Goal: Task Accomplishment & Management: Manage account settings

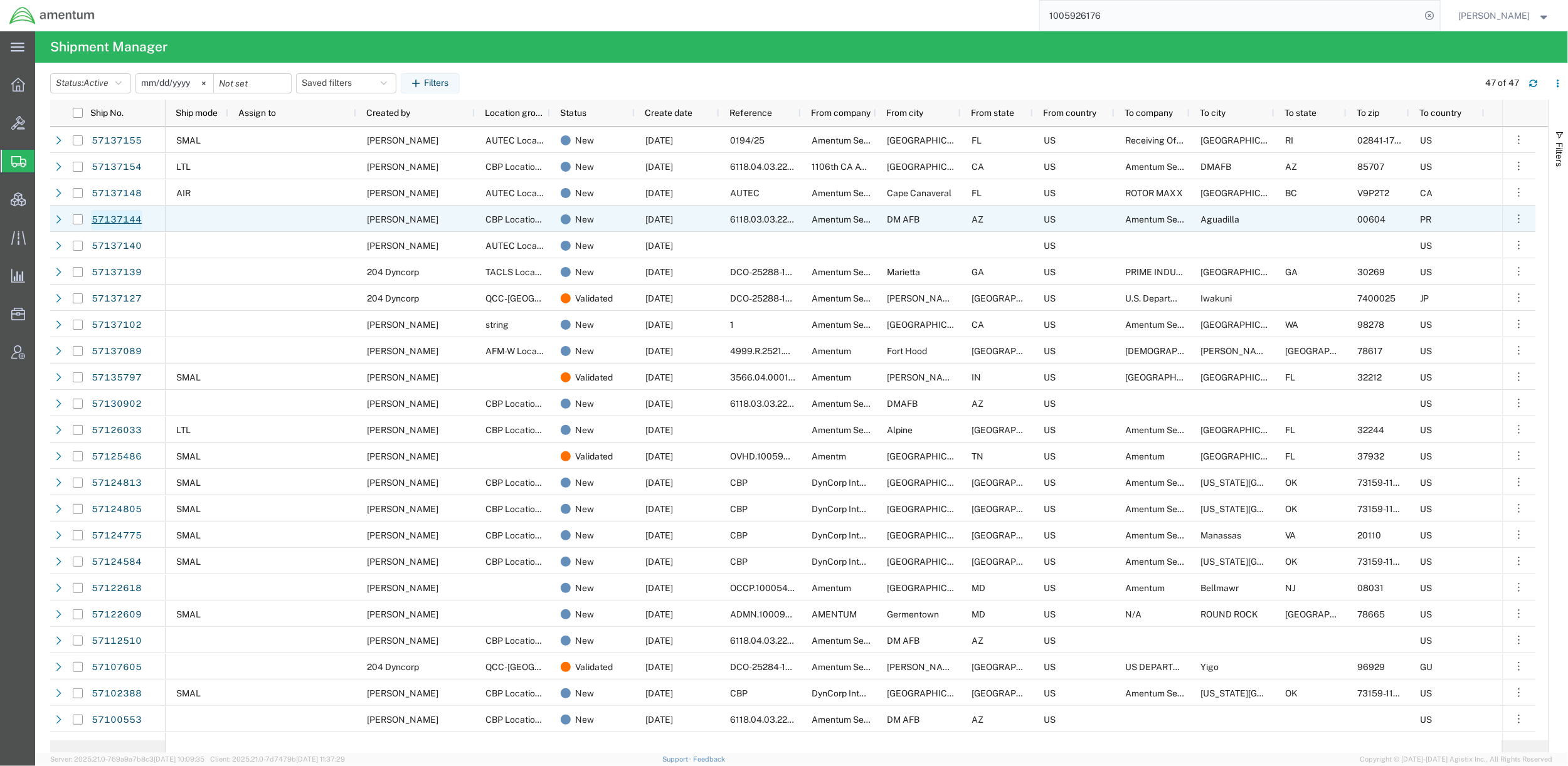
click at [134, 221] on link "57137144" at bounding box center [116, 220] width 51 height 20
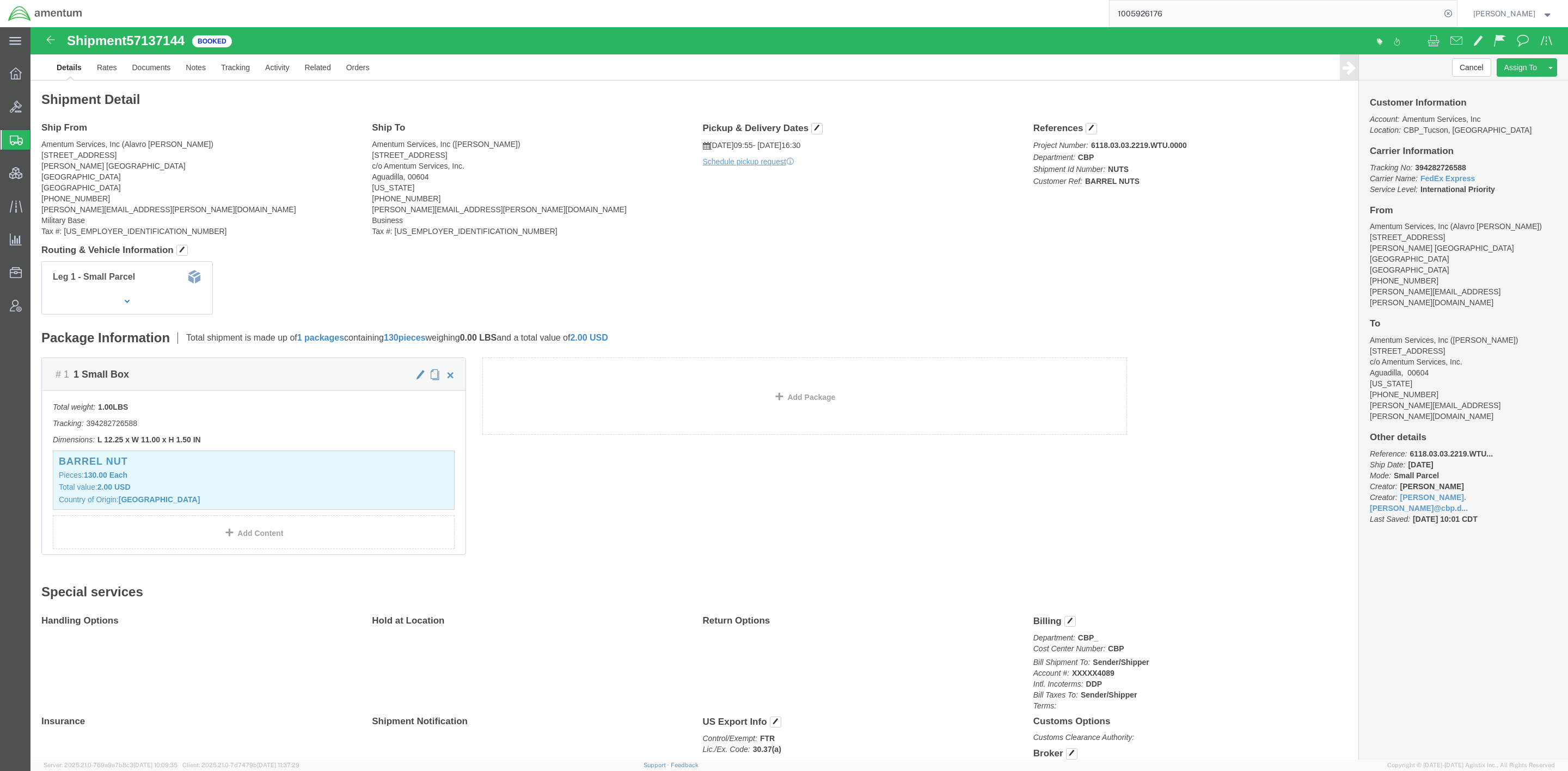
click at [39, 138] on span "Shipments" at bounding box center [34, 140] width 9 height 22
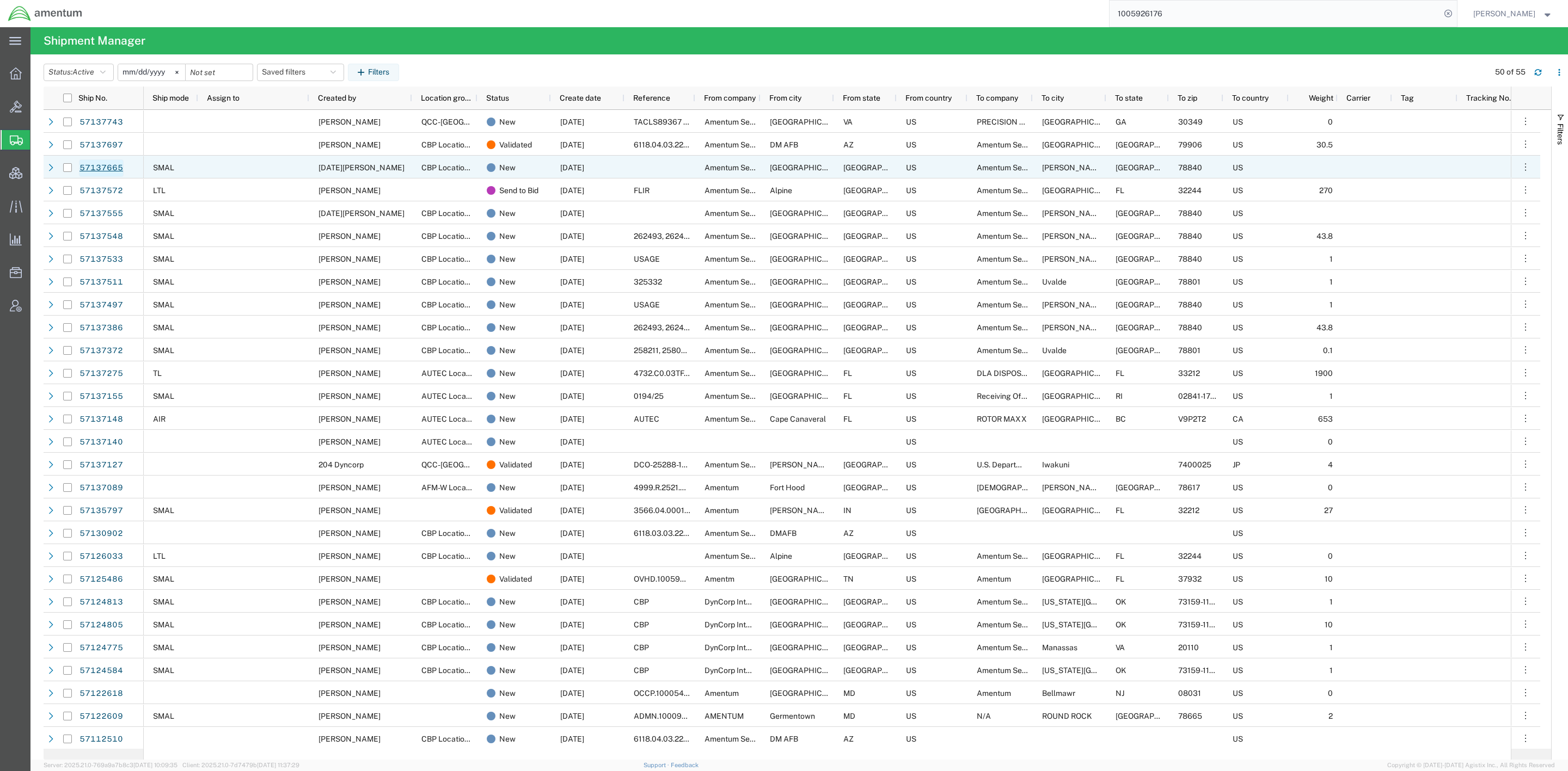
click at [90, 163] on link "57137665" at bounding box center [101, 168] width 44 height 18
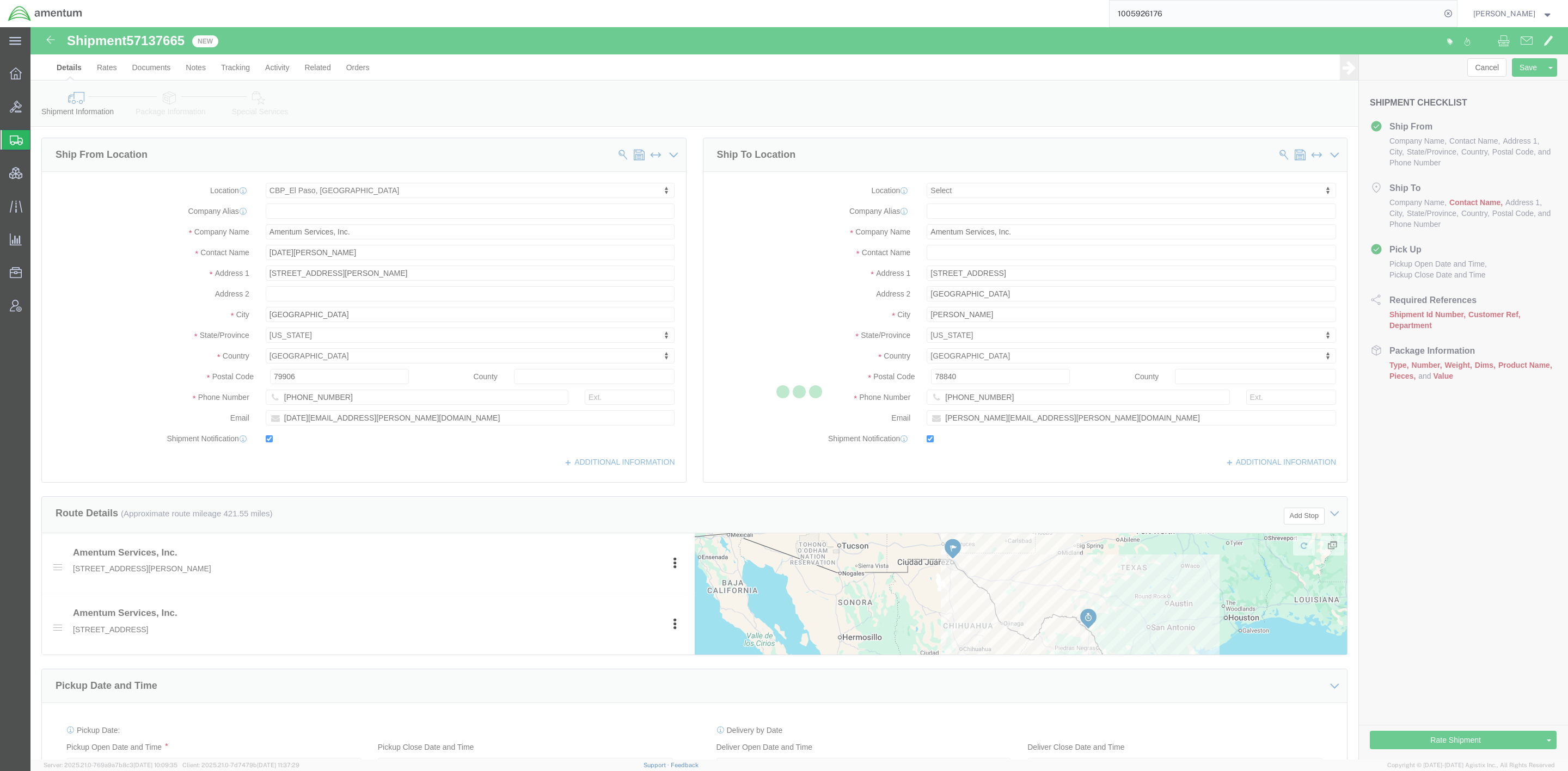
click at [270, 108] on div at bounding box center [799, 394] width 1538 height 733
select select "49939"
select select
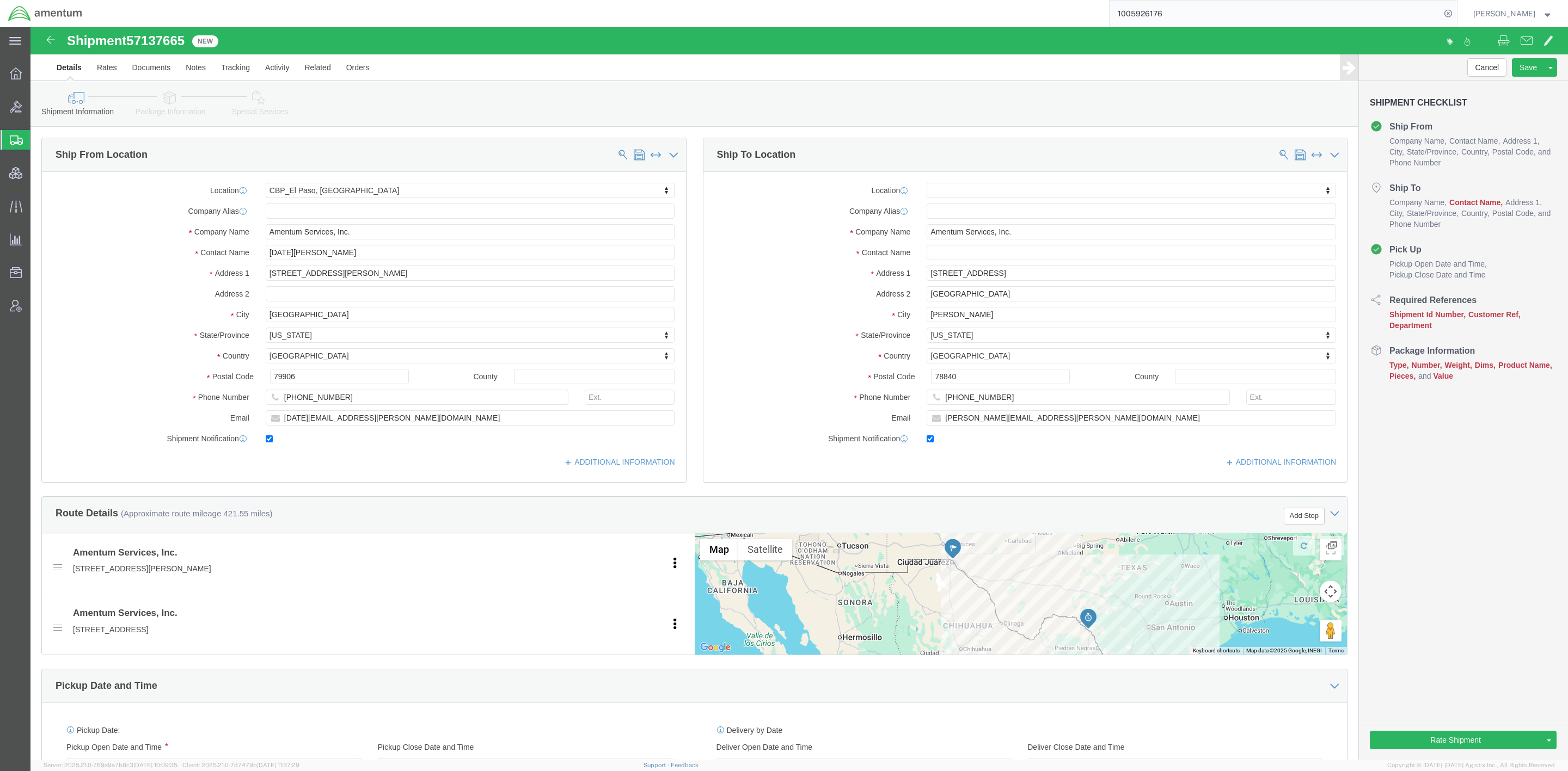
click link "Special Services"
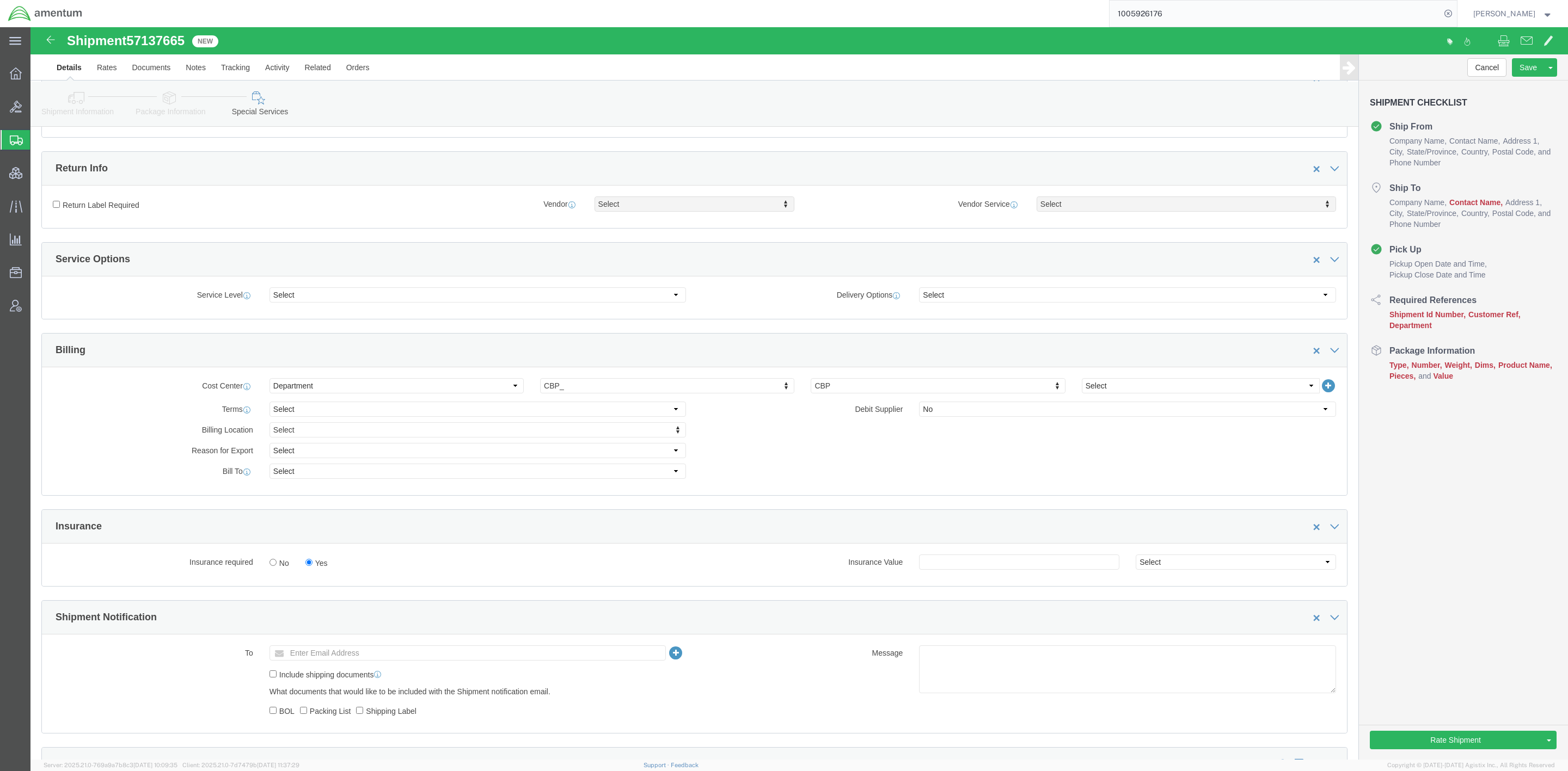
scroll to position [327, 0]
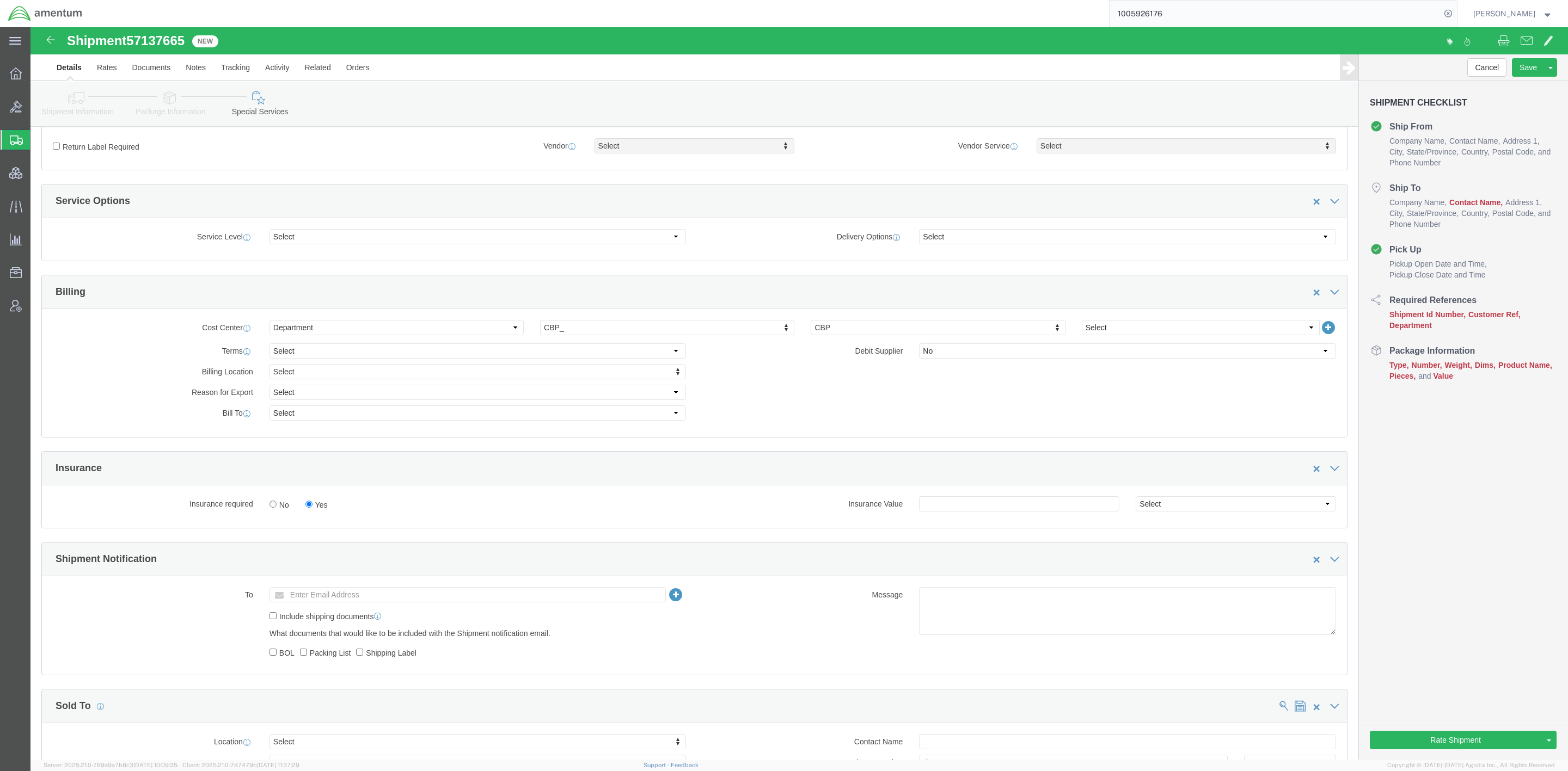
click at [39, 141] on span "Shipments" at bounding box center [34, 140] width 9 height 22
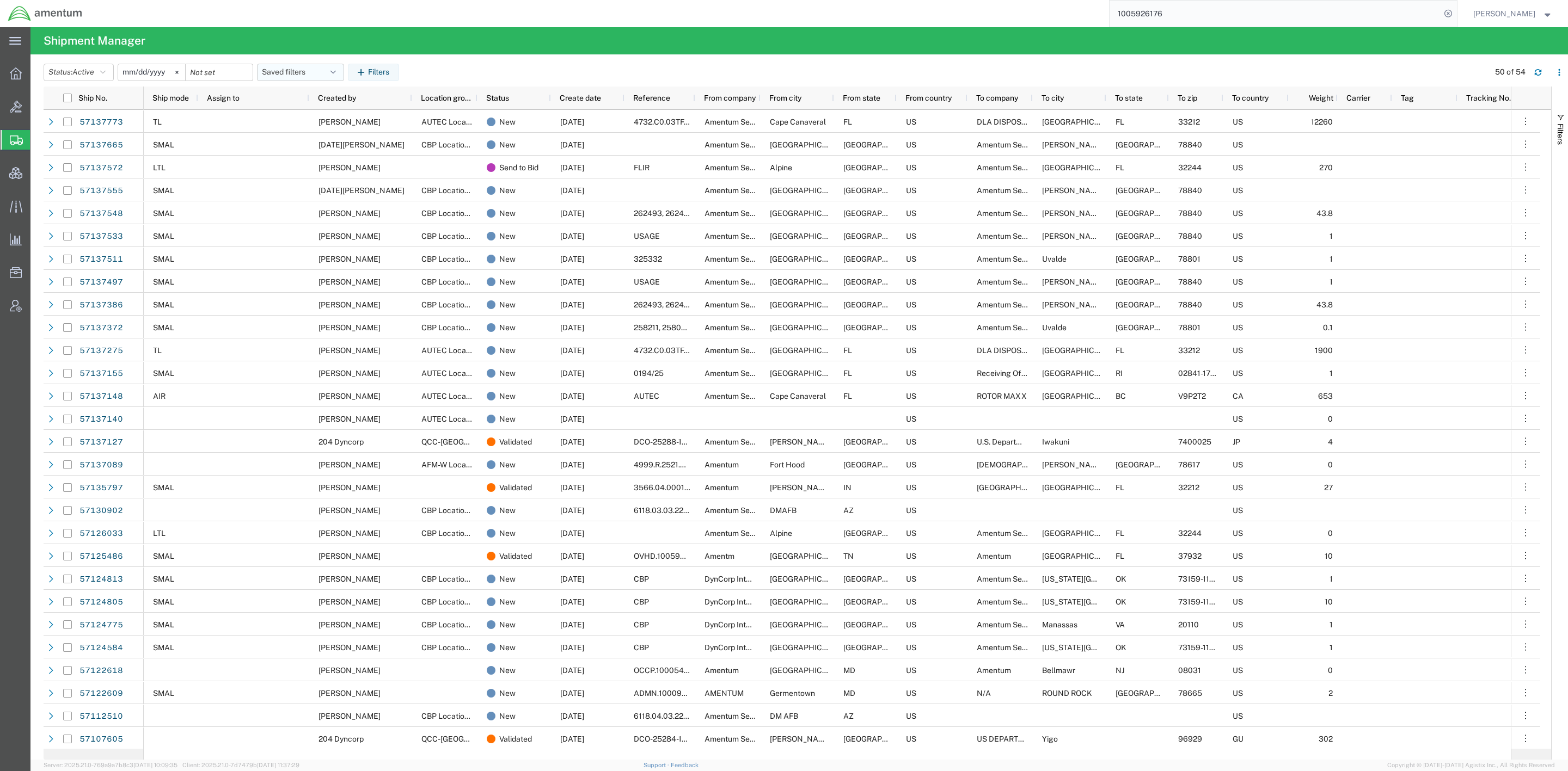
click at [317, 69] on button "Saved filters" at bounding box center [300, 72] width 87 height 18
click at [319, 136] on span "Active DCI shipments" at bounding box center [330, 140] width 142 height 20
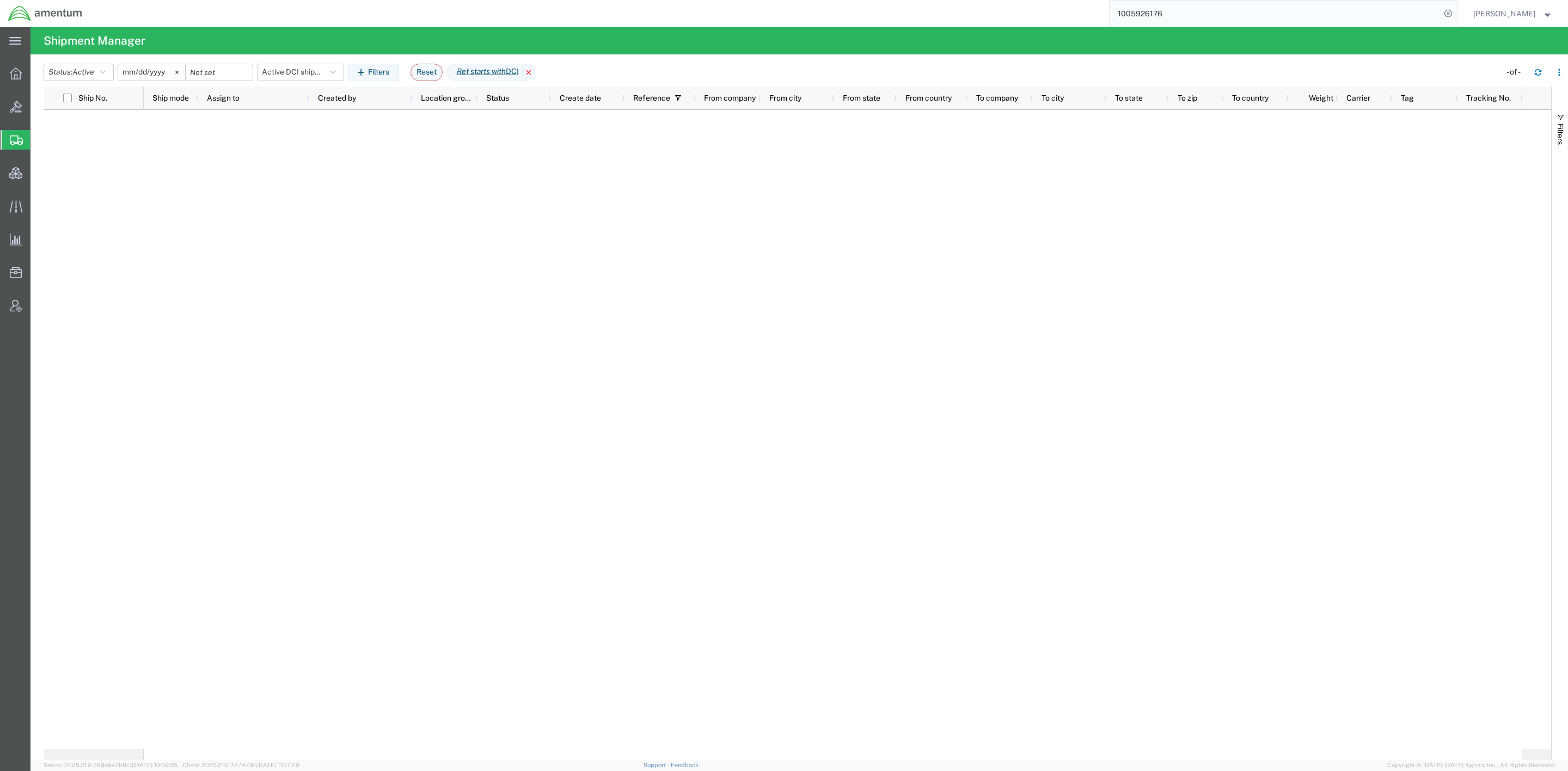
click at [536, 71] on icon at bounding box center [529, 72] width 13 height 18
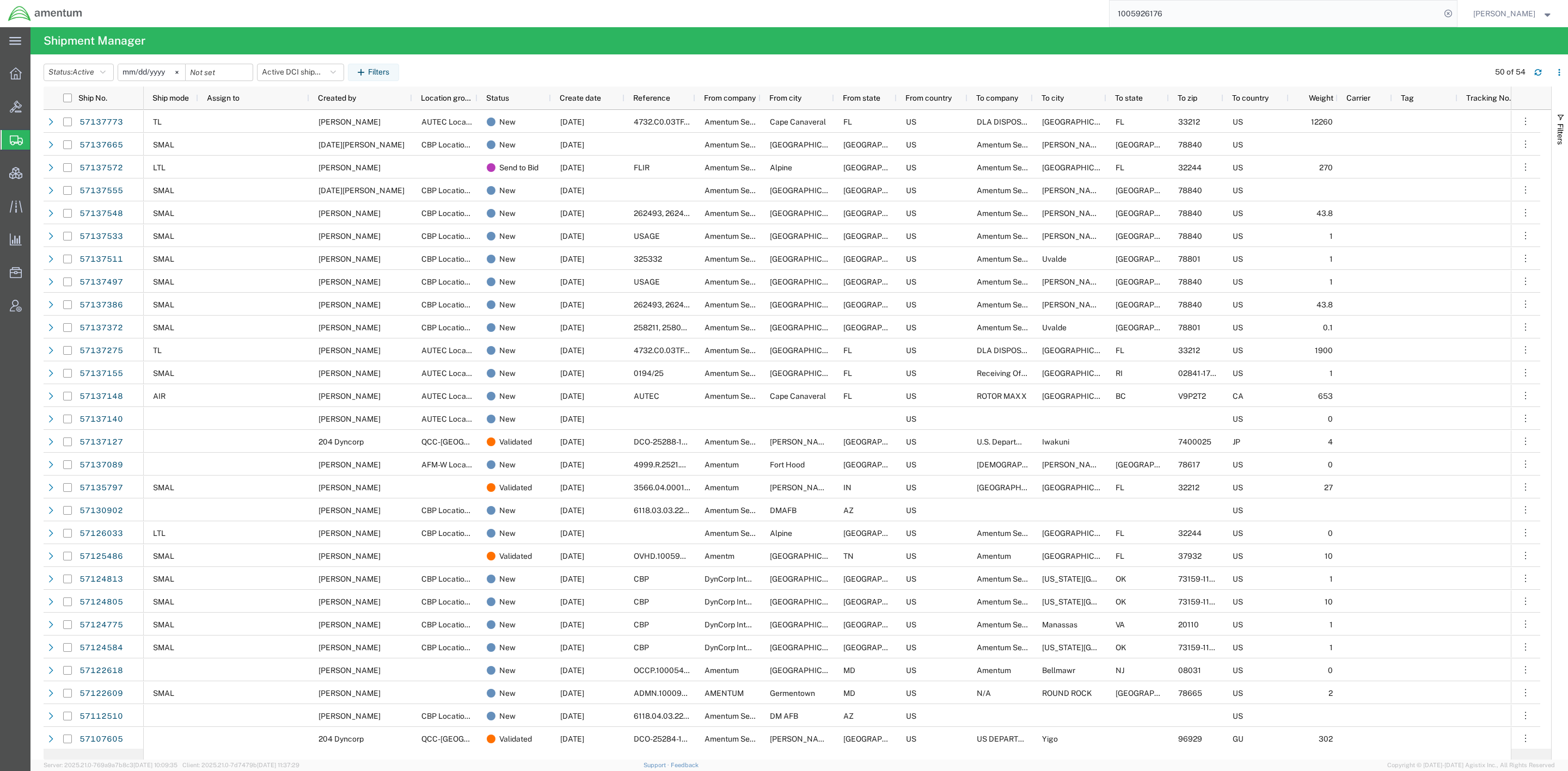
click at [1213, 34] on agx-page-header "Shipment Manager" at bounding box center [799, 41] width 1538 height 27
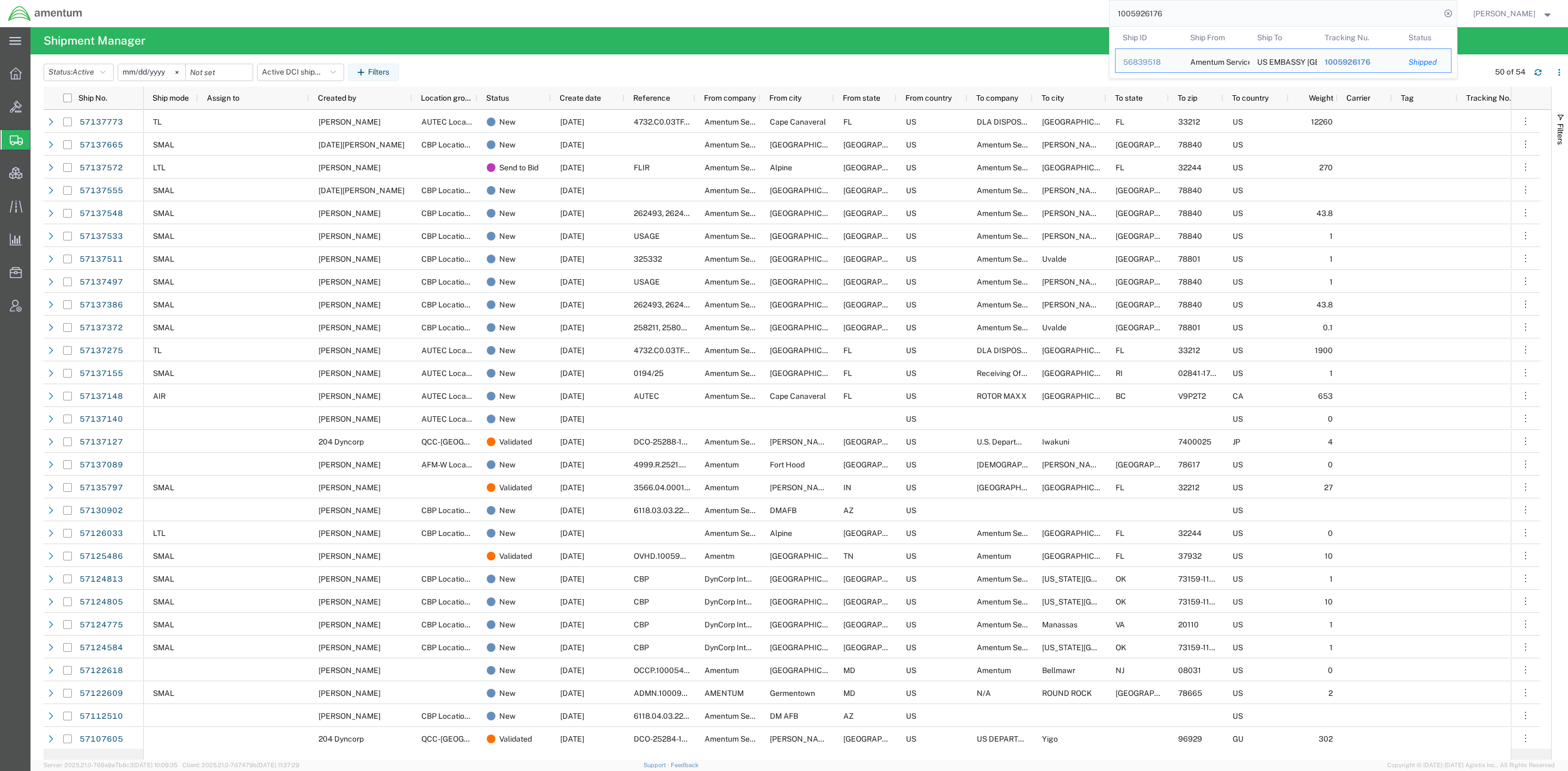
drag, startPoint x: 1220, startPoint y: 18, endPoint x: 885, endPoint y: -3, distance: 335.7
click at [885, 0] on html "main_menu Created with Sketch. Collapse Menu Overview Bids Shipments Shipment M…" at bounding box center [784, 385] width 1568 height 771
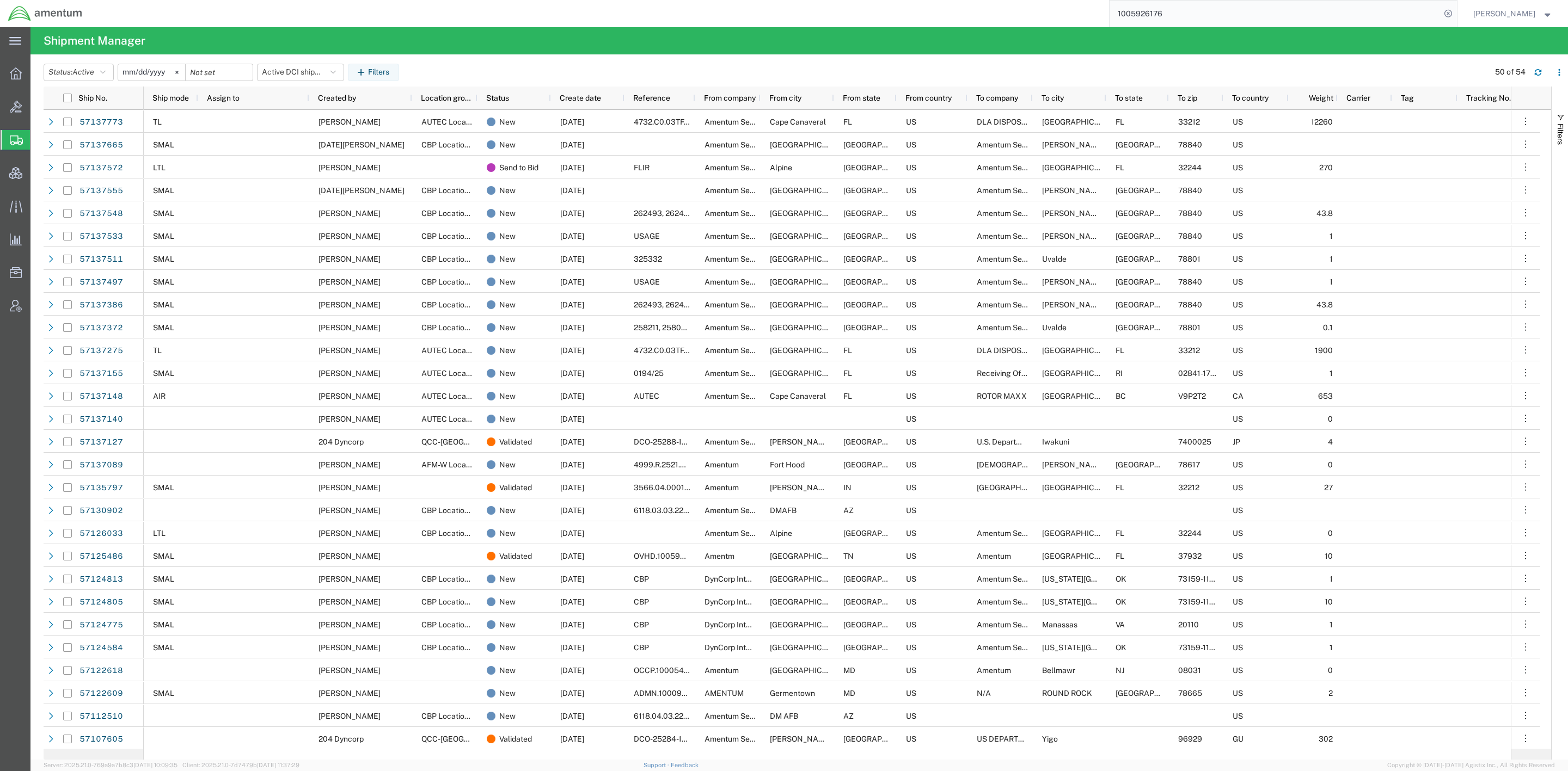
paste input "393944238785"
type input "393944238785"
click at [1360, 15] on icon at bounding box center [1448, 13] width 15 height 15
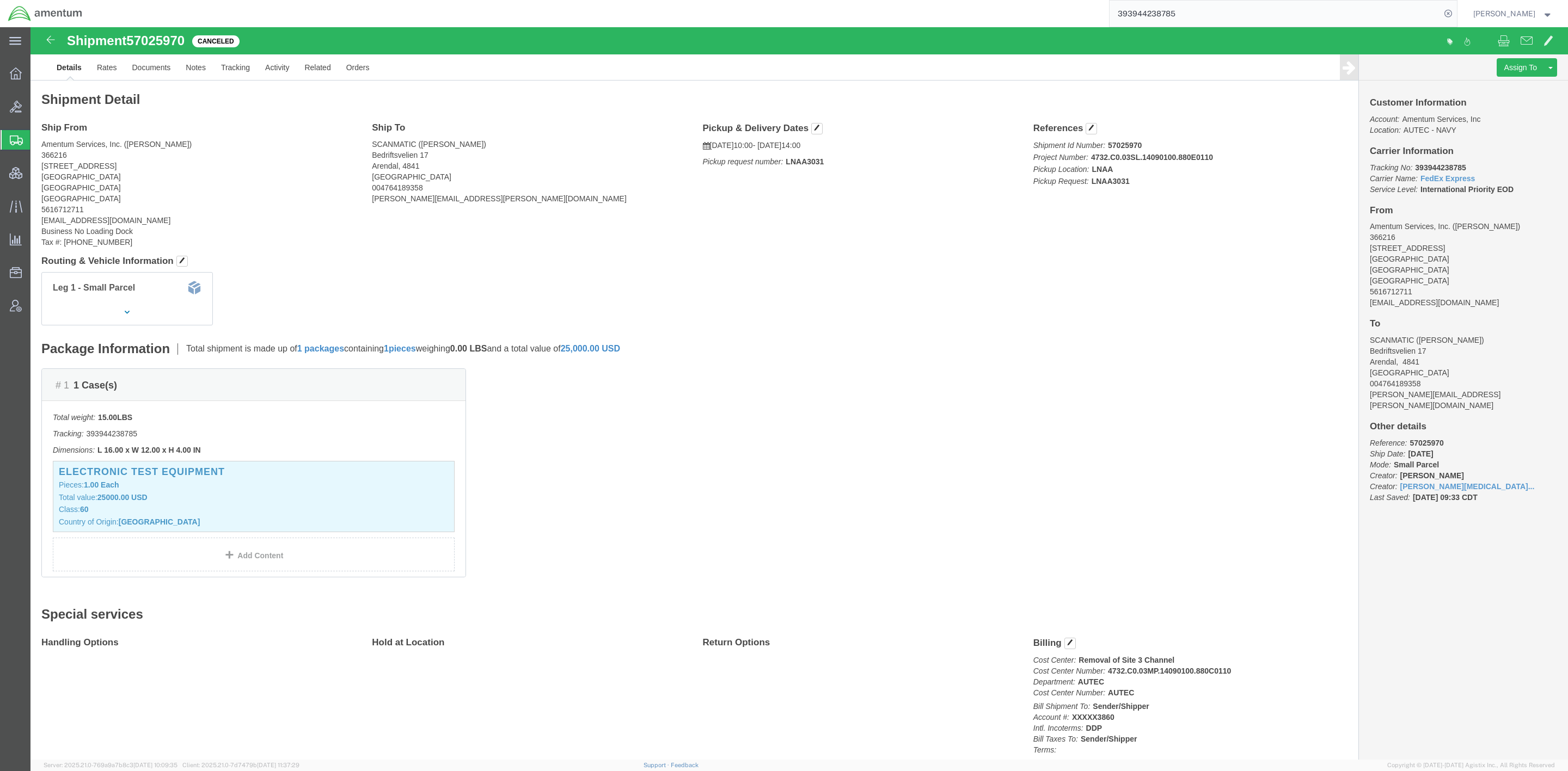
drag, startPoint x: 79, startPoint y: 142, endPoint x: 462, endPoint y: 5, distance: 406.8
click at [39, 142] on span "Shipments" at bounding box center [34, 140] width 9 height 22
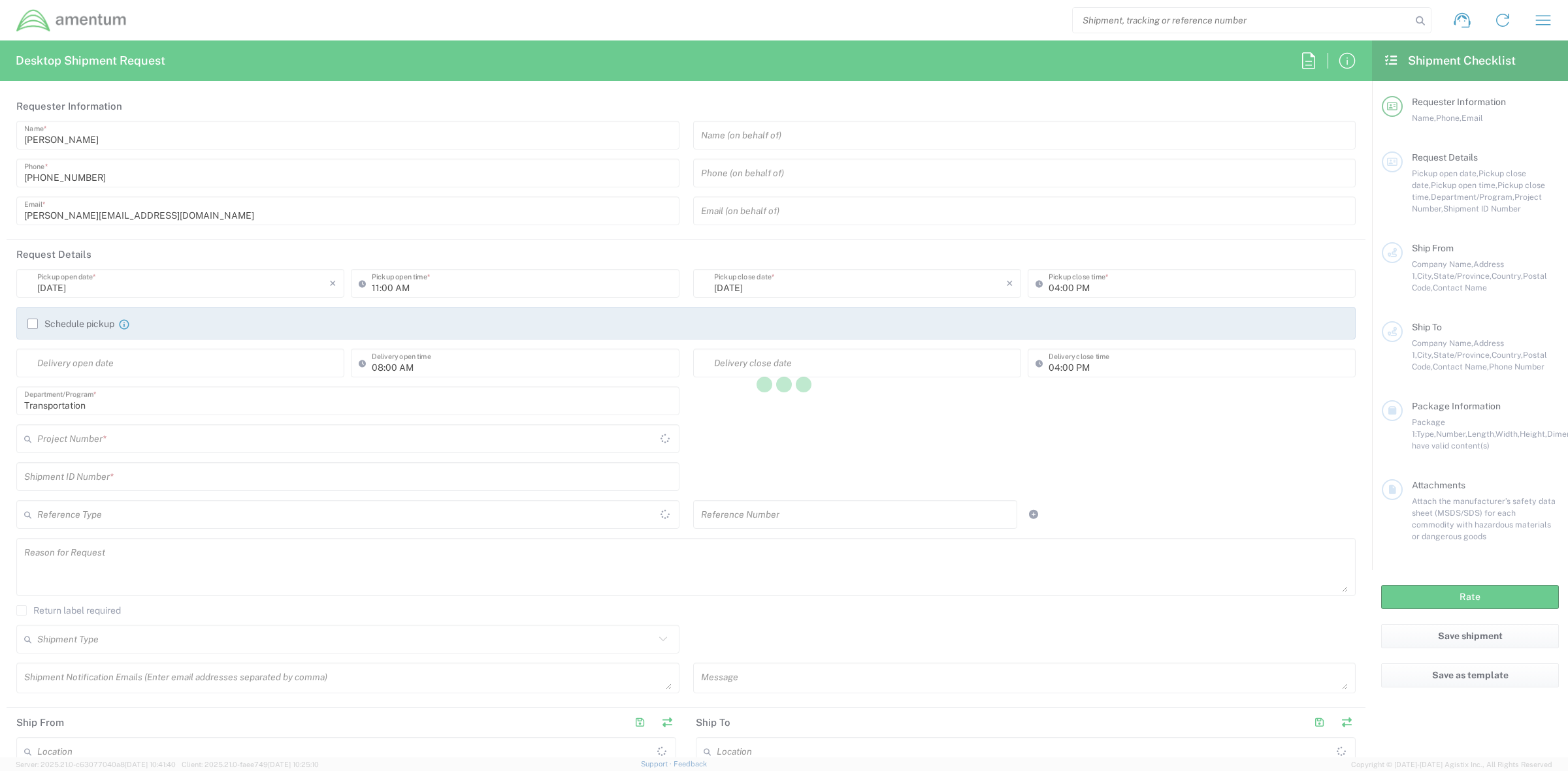
type input "[GEOGRAPHIC_DATA]"
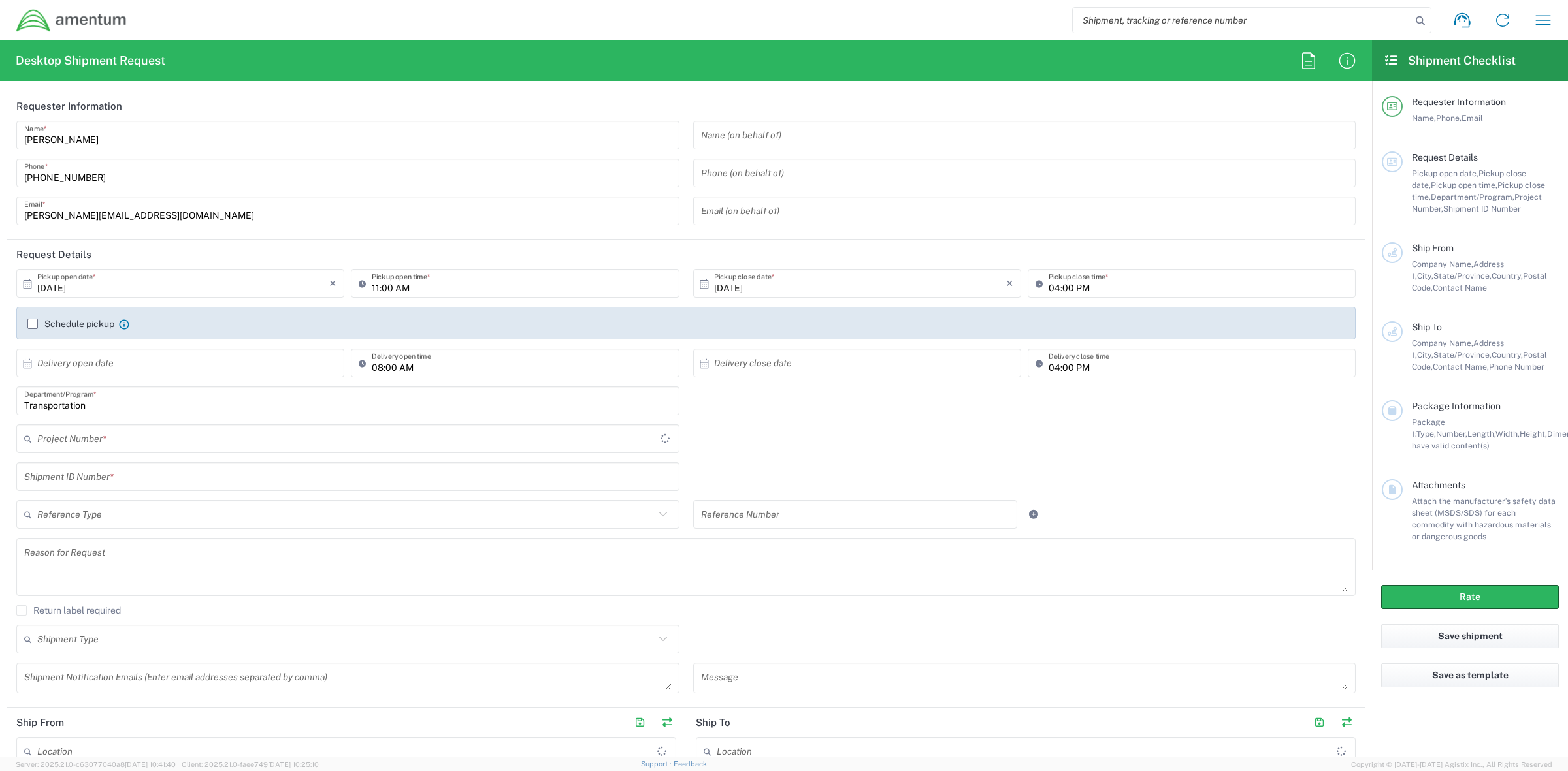
type input "001"
click at [1550, 26] on icon "button" at bounding box center [1542, 20] width 21 height 21
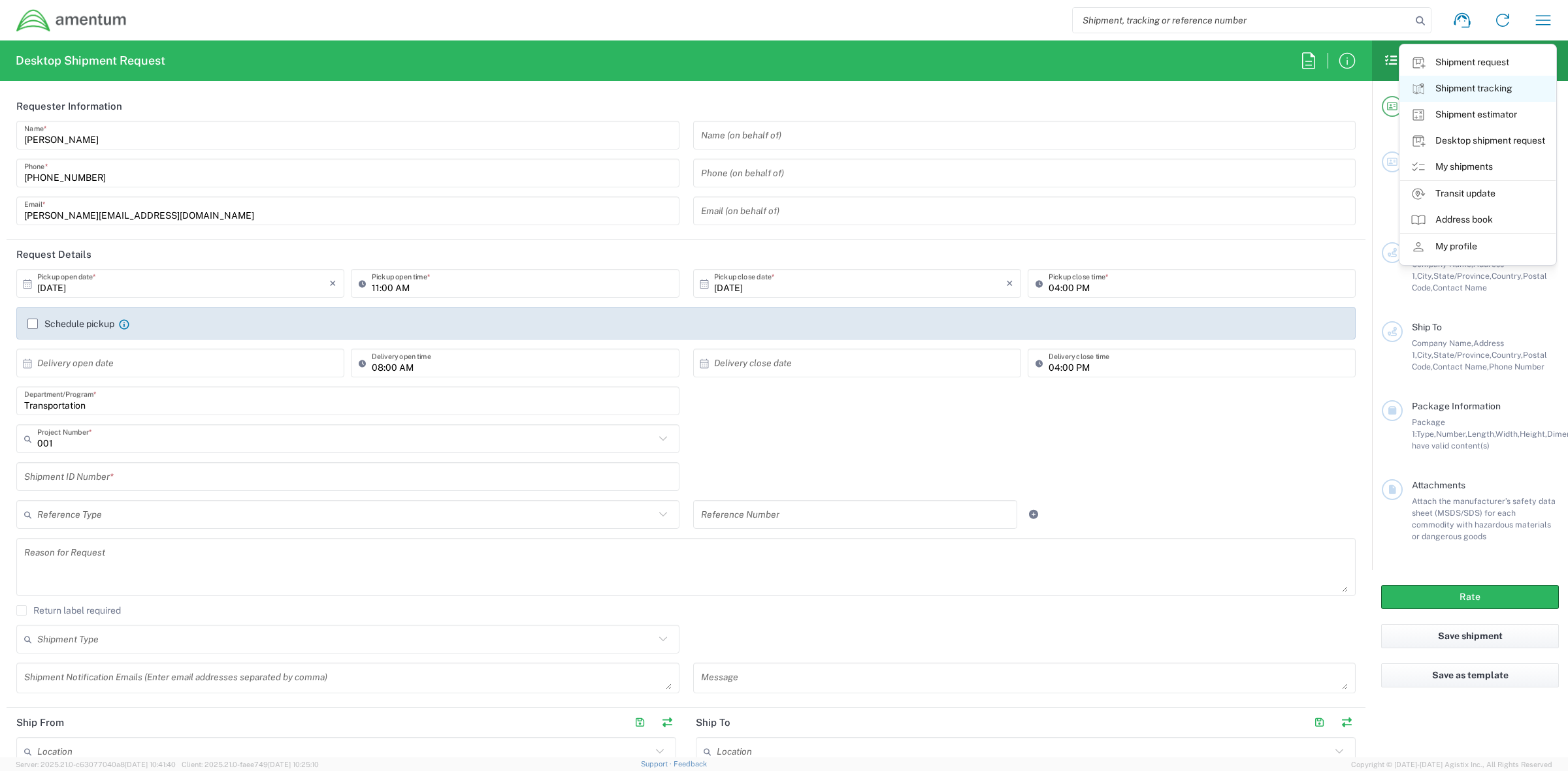
click at [1494, 89] on link "Shipment tracking" at bounding box center [1477, 89] width 156 height 26
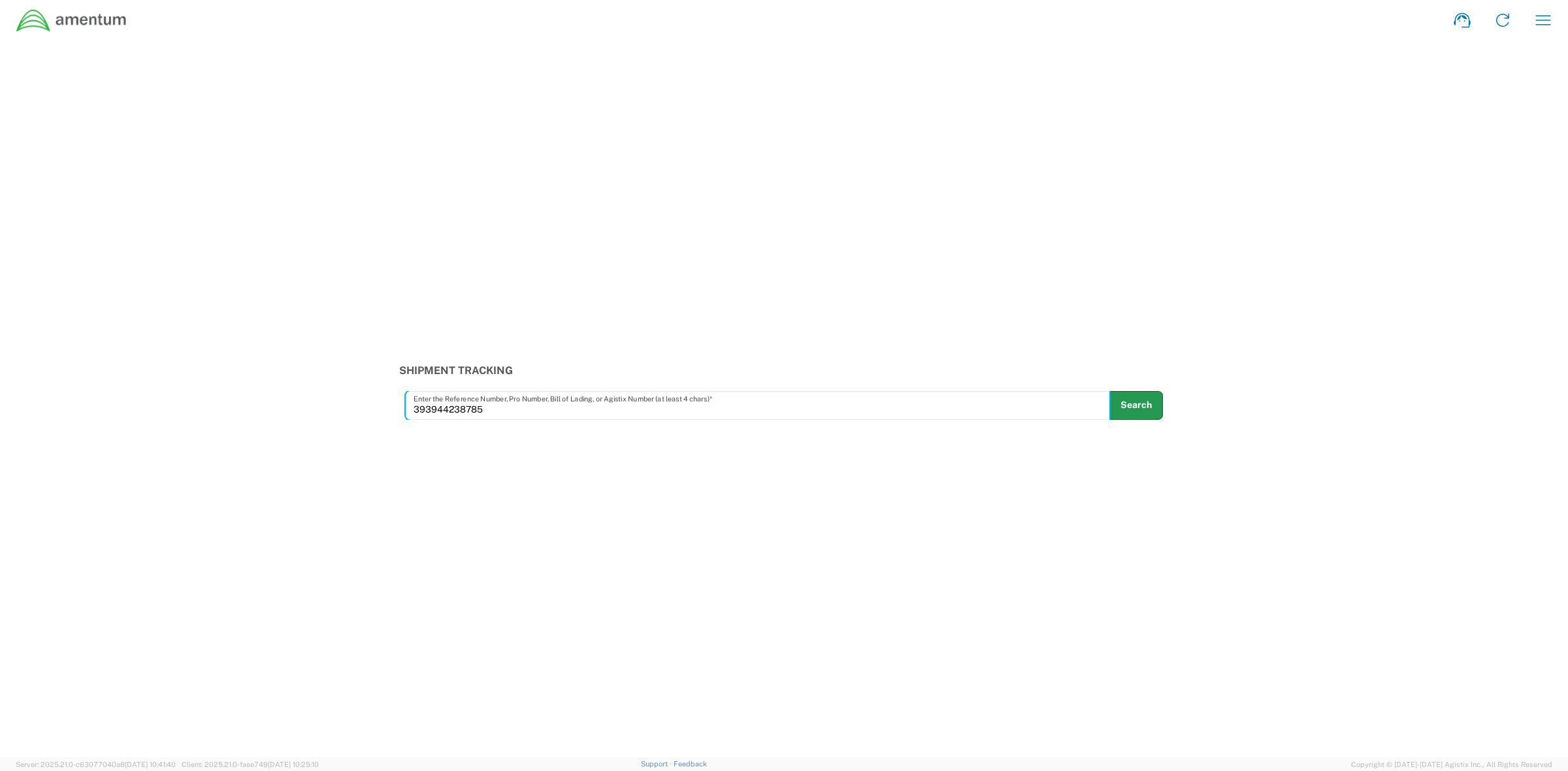
type input "393944238785"
click at [1128, 406] on button "Search" at bounding box center [1136, 405] width 53 height 28
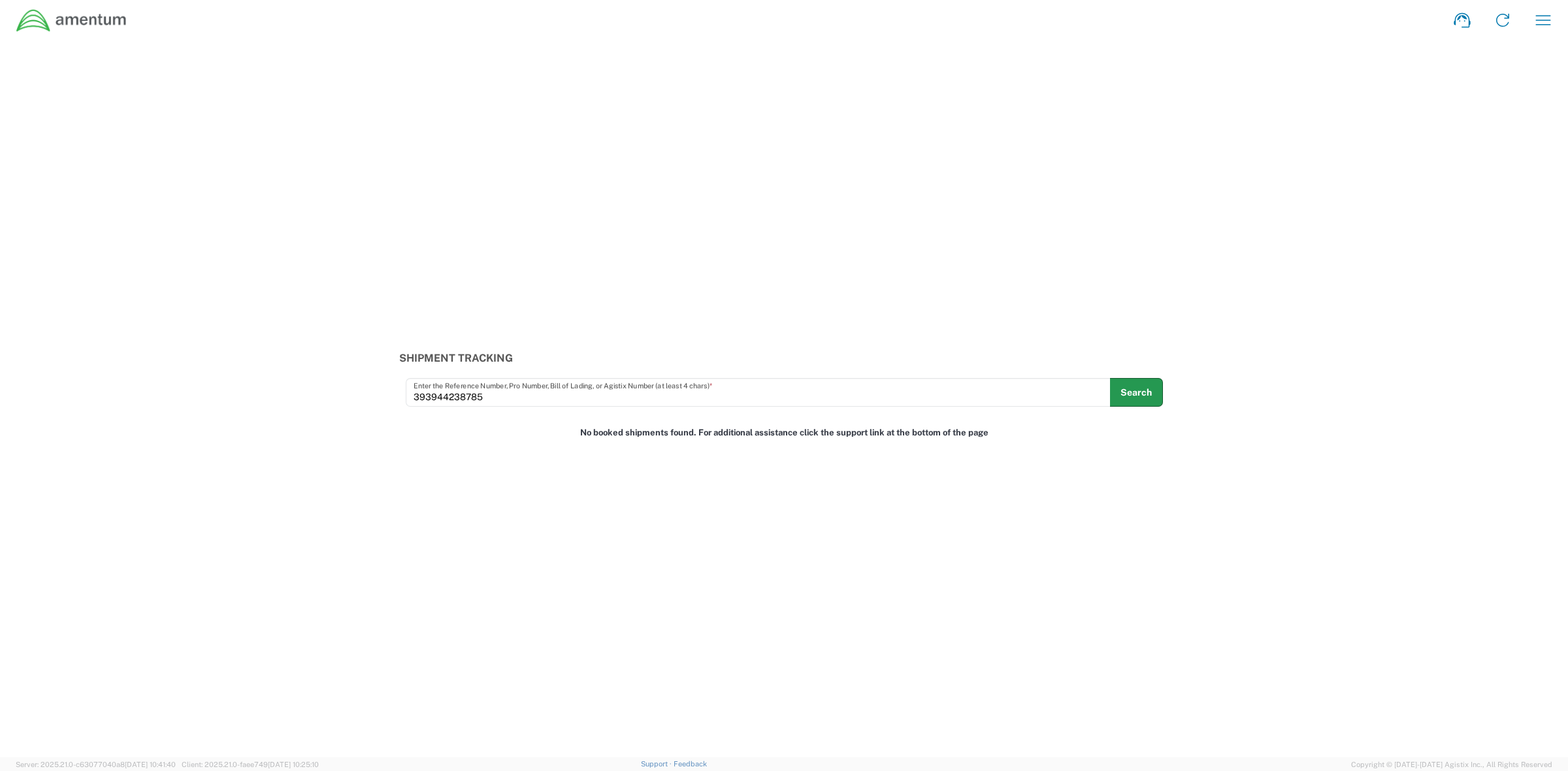
click at [1123, 395] on button "Search" at bounding box center [1136, 392] width 53 height 28
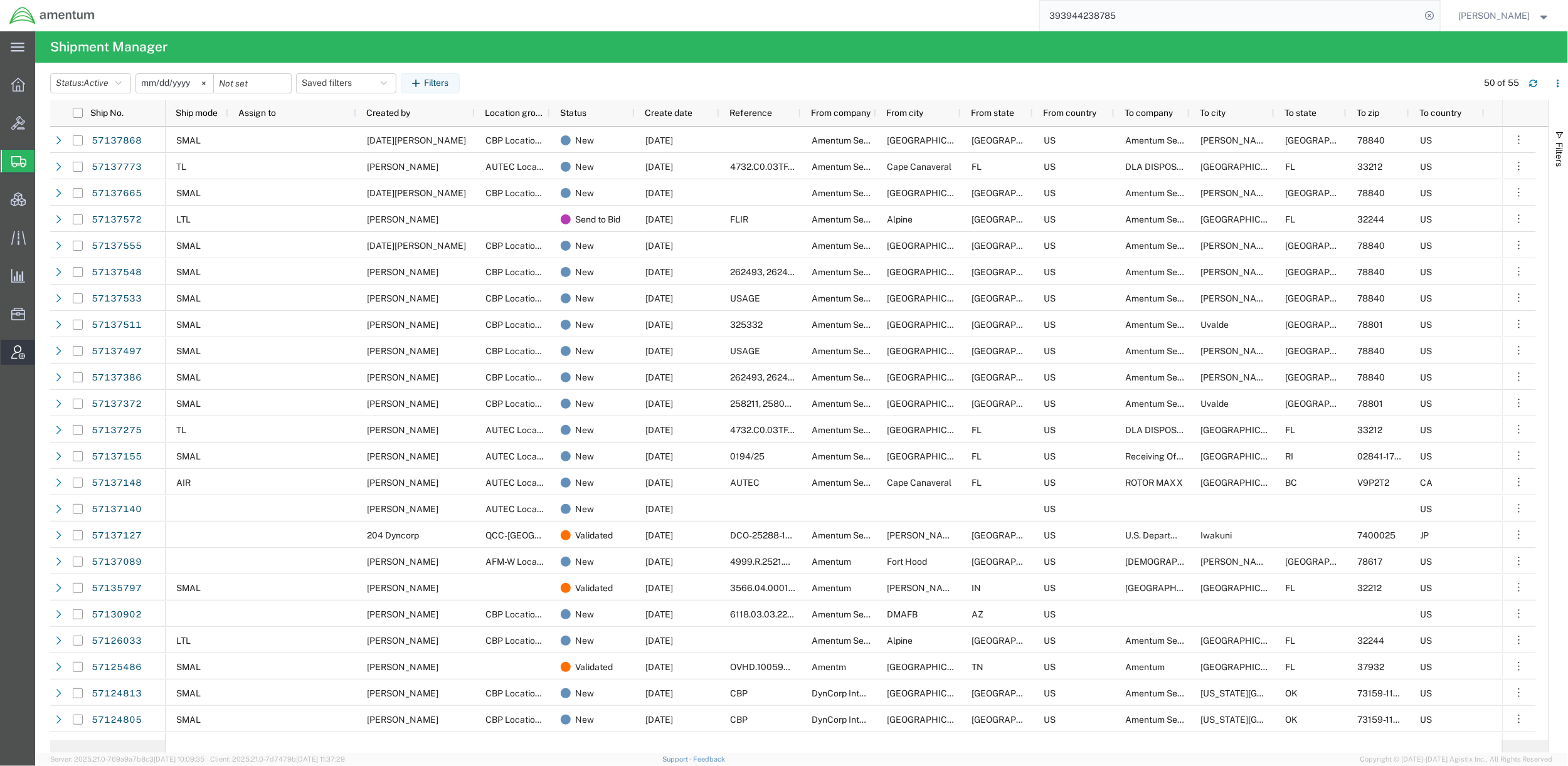
click at [43, 352] on span "Account Admin" at bounding box center [39, 353] width 9 height 25
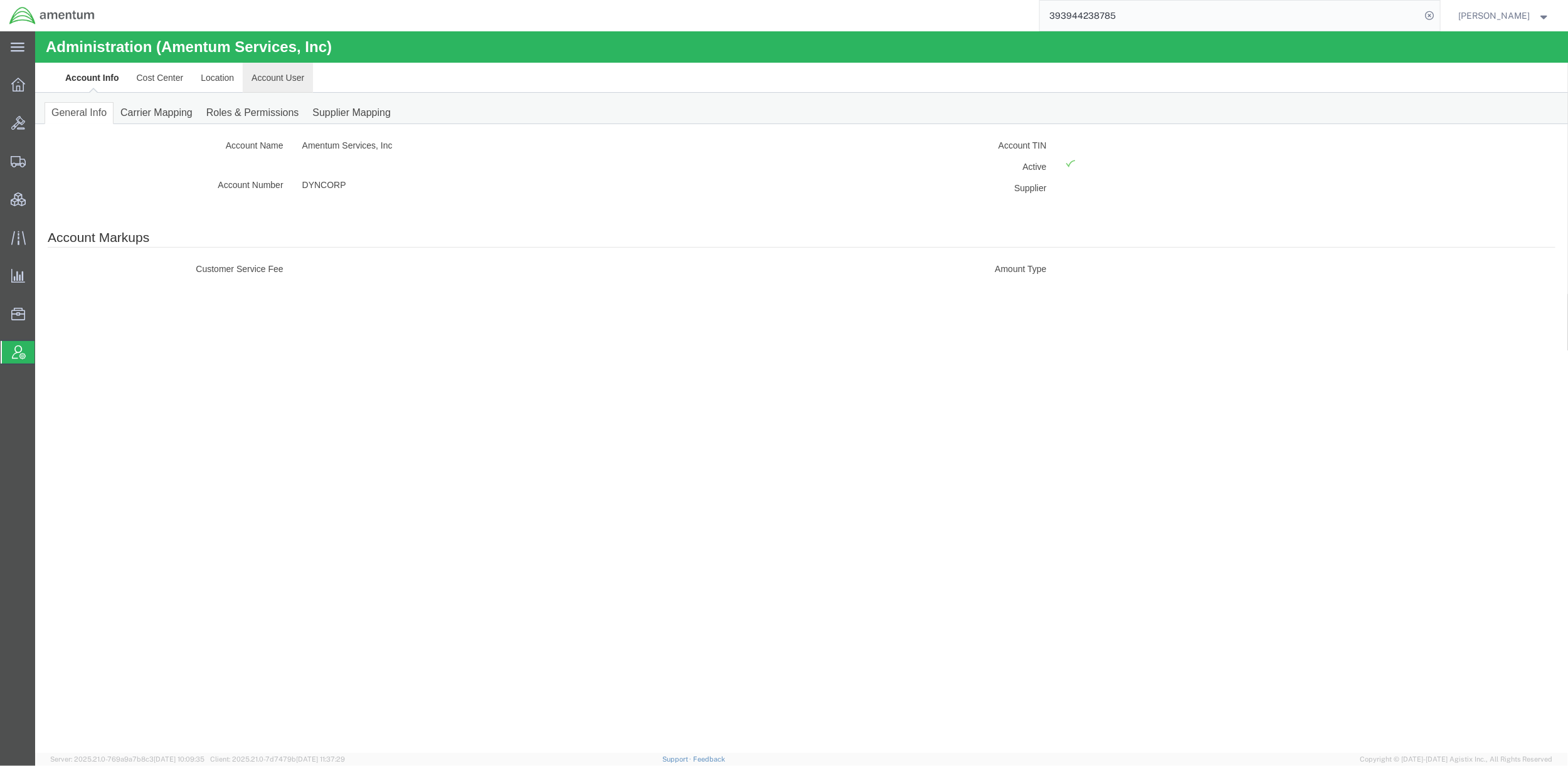
click at [266, 75] on link "Account User" at bounding box center [277, 77] width 70 height 30
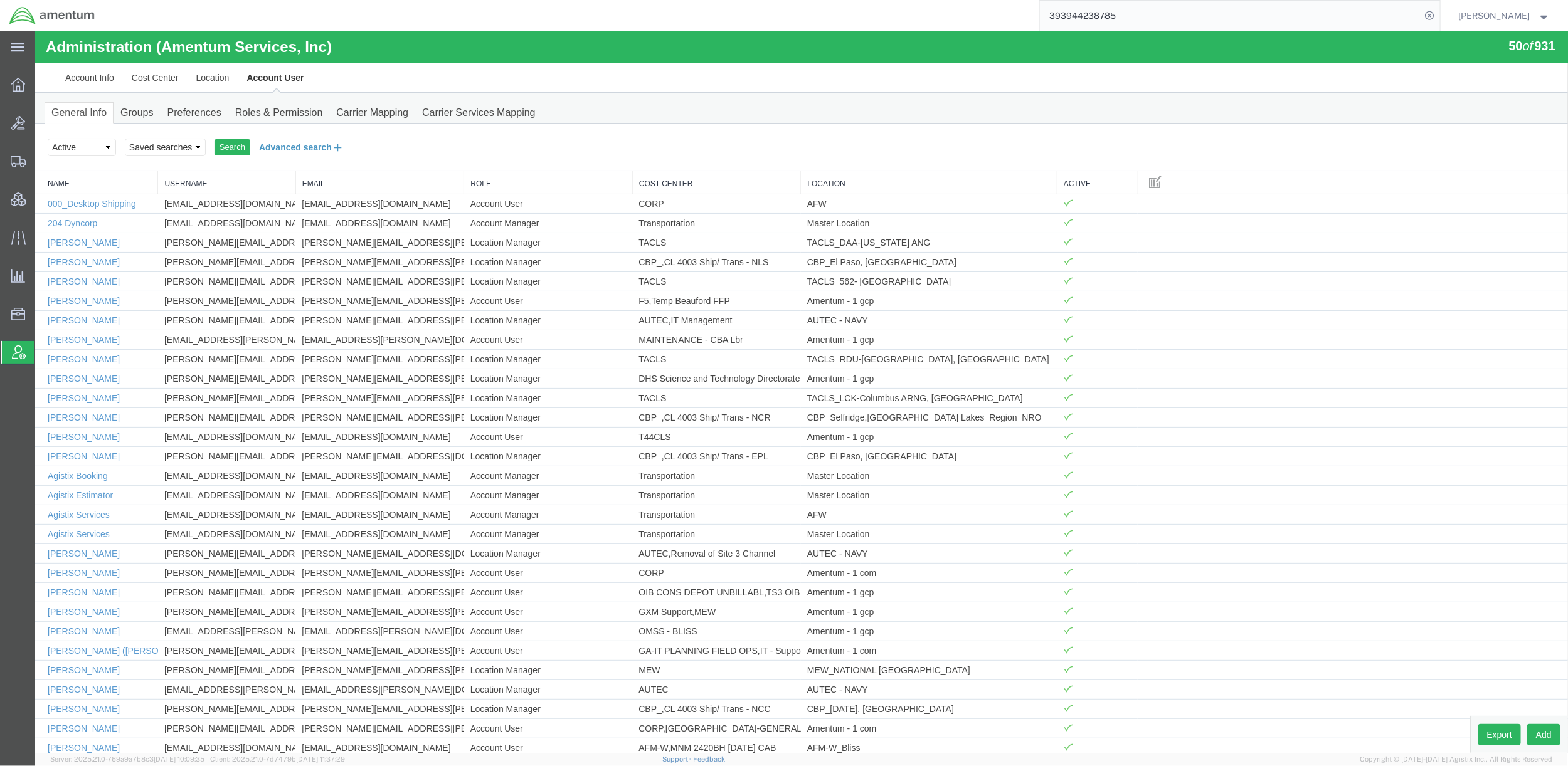
click at [299, 151] on button "Advanced search" at bounding box center [301, 146] width 102 height 21
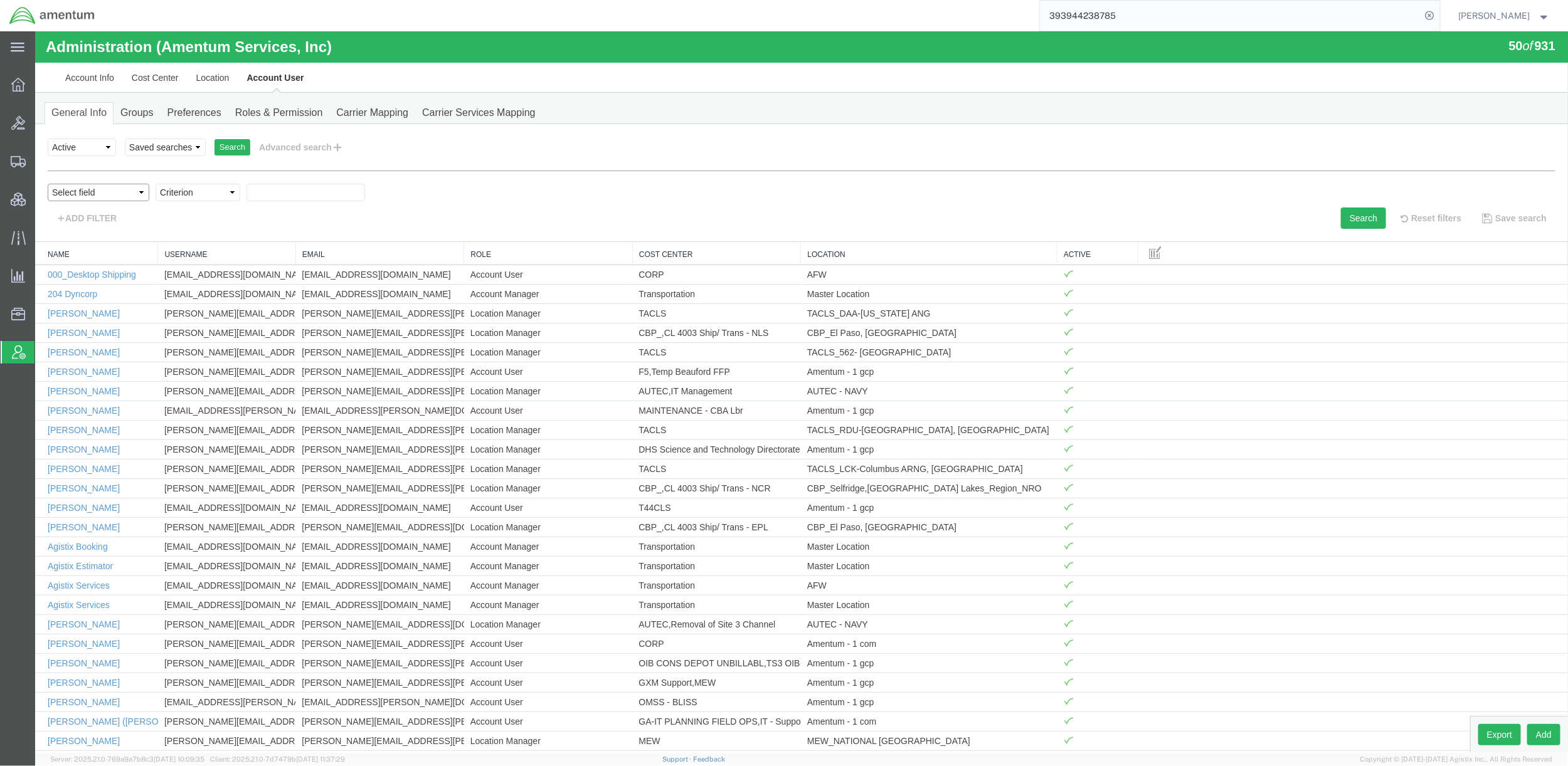
click at [109, 196] on select "Select field Cost Center Email Location Name Role Username" at bounding box center [97, 191] width 102 height 18
select select "email"
click at [47, 183] on select "Select field Cost Center Email Location Name Role Username" at bounding box center [97, 191] width 102 height 18
drag, startPoint x: 115, startPoint y: 246, endPoint x: 222, endPoint y: 193, distance: 119.4
click at [222, 193] on select "Criterion contains does not contain is is blank is not blank starts with" at bounding box center [197, 191] width 85 height 18
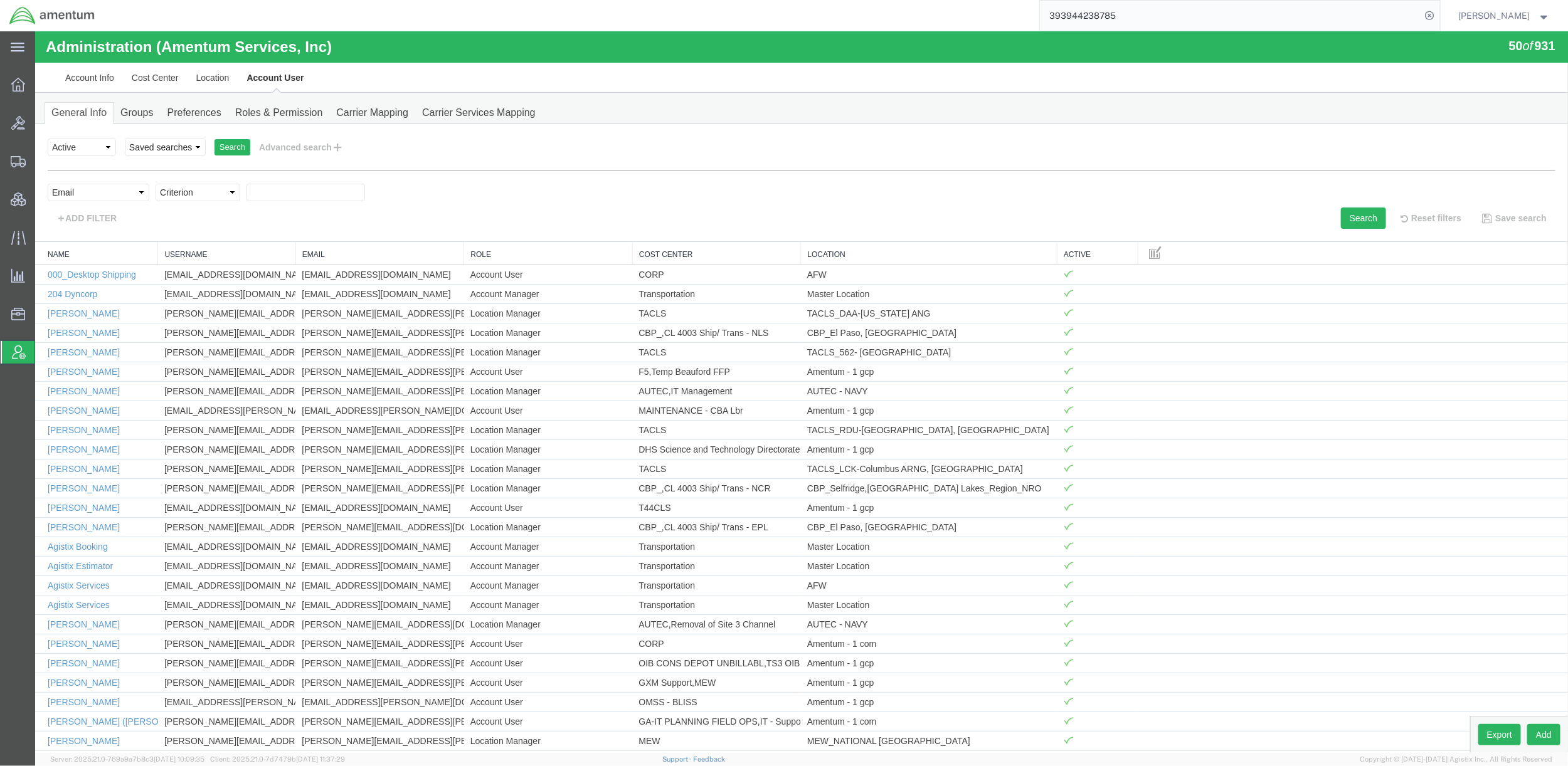
select select "contains"
click at [155, 183] on select "Criterion contains does not contain is is blank is not blank starts with" at bounding box center [197, 191] width 85 height 18
type input "charles"
click at [1368, 217] on button "Search" at bounding box center [1363, 217] width 45 height 21
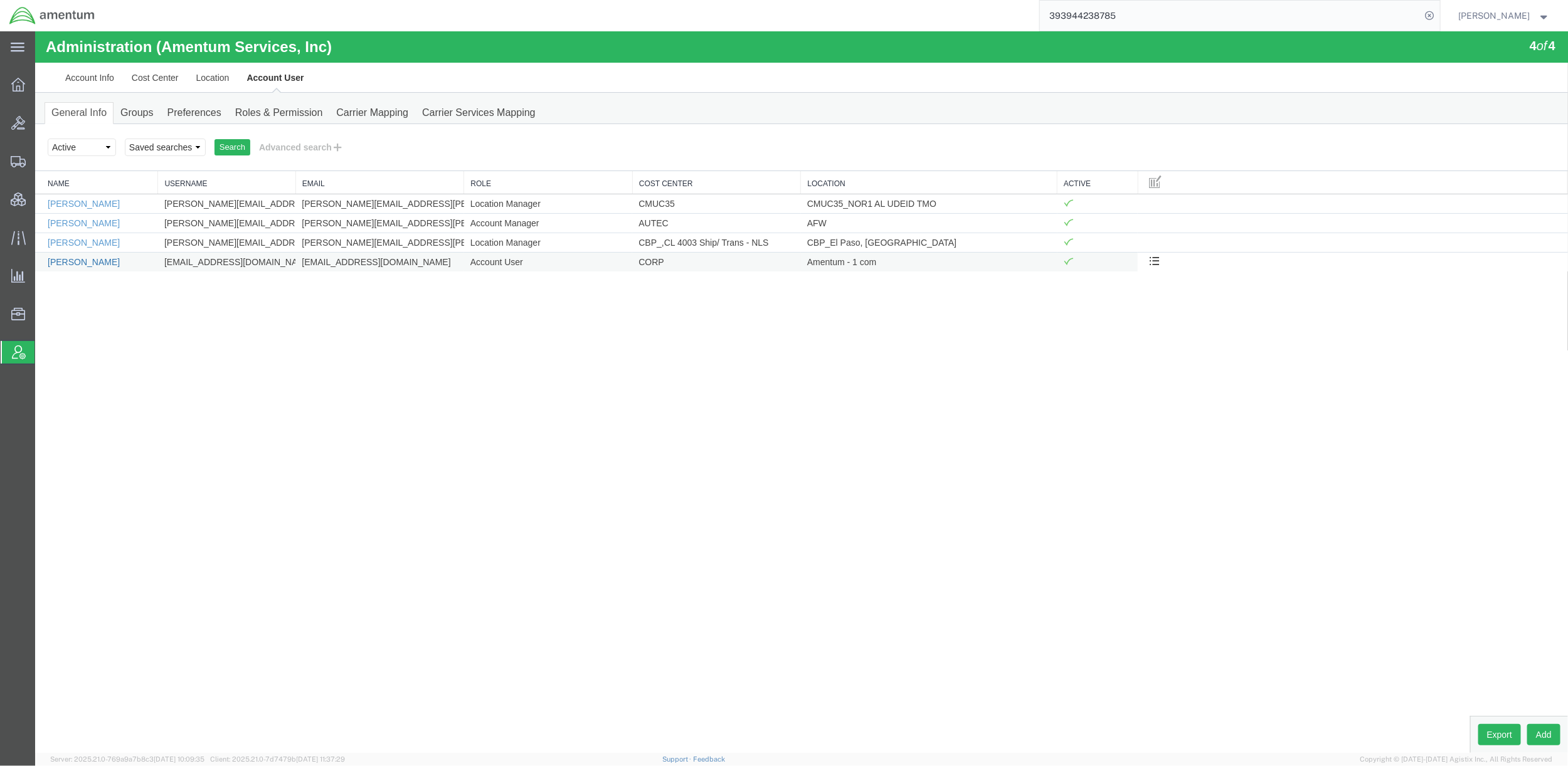
click at [110, 265] on link "Sir Charles Amante" at bounding box center [83, 261] width 72 height 10
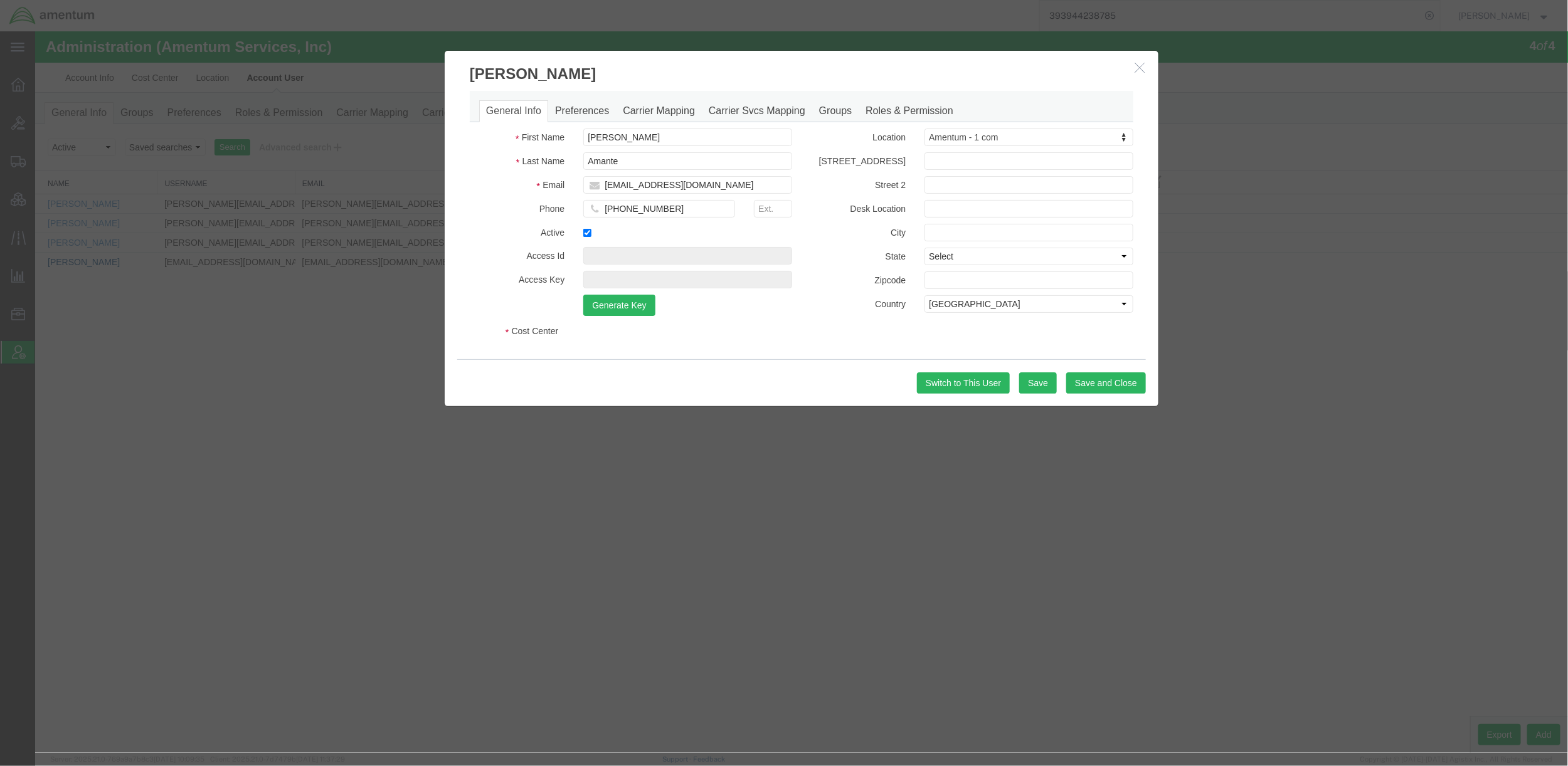
select select "DEPARTMENT"
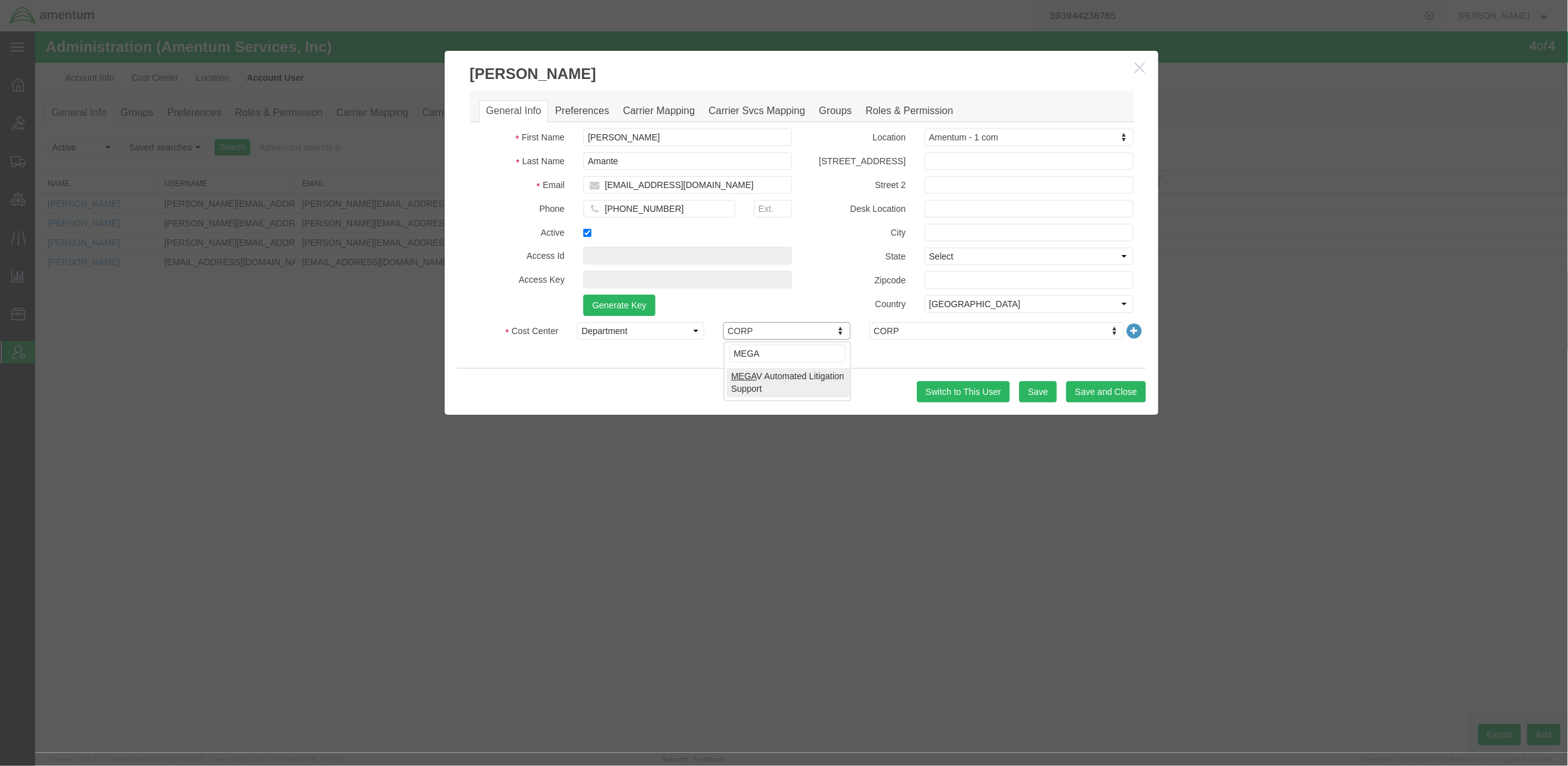
type input "MEGA"
click at [1048, 395] on button "Save" at bounding box center [1038, 391] width 38 height 21
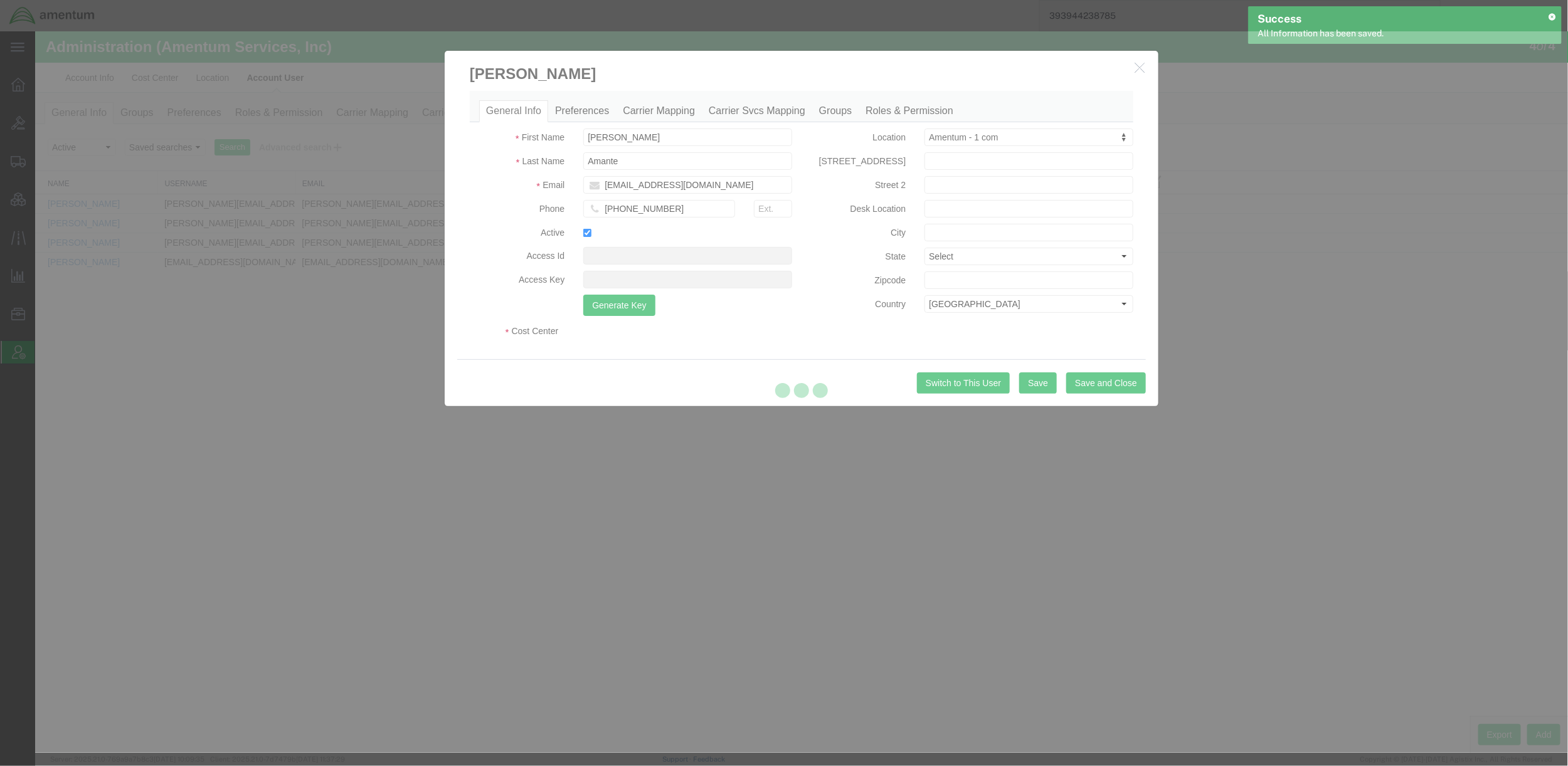
select select "DEPARTMENT"
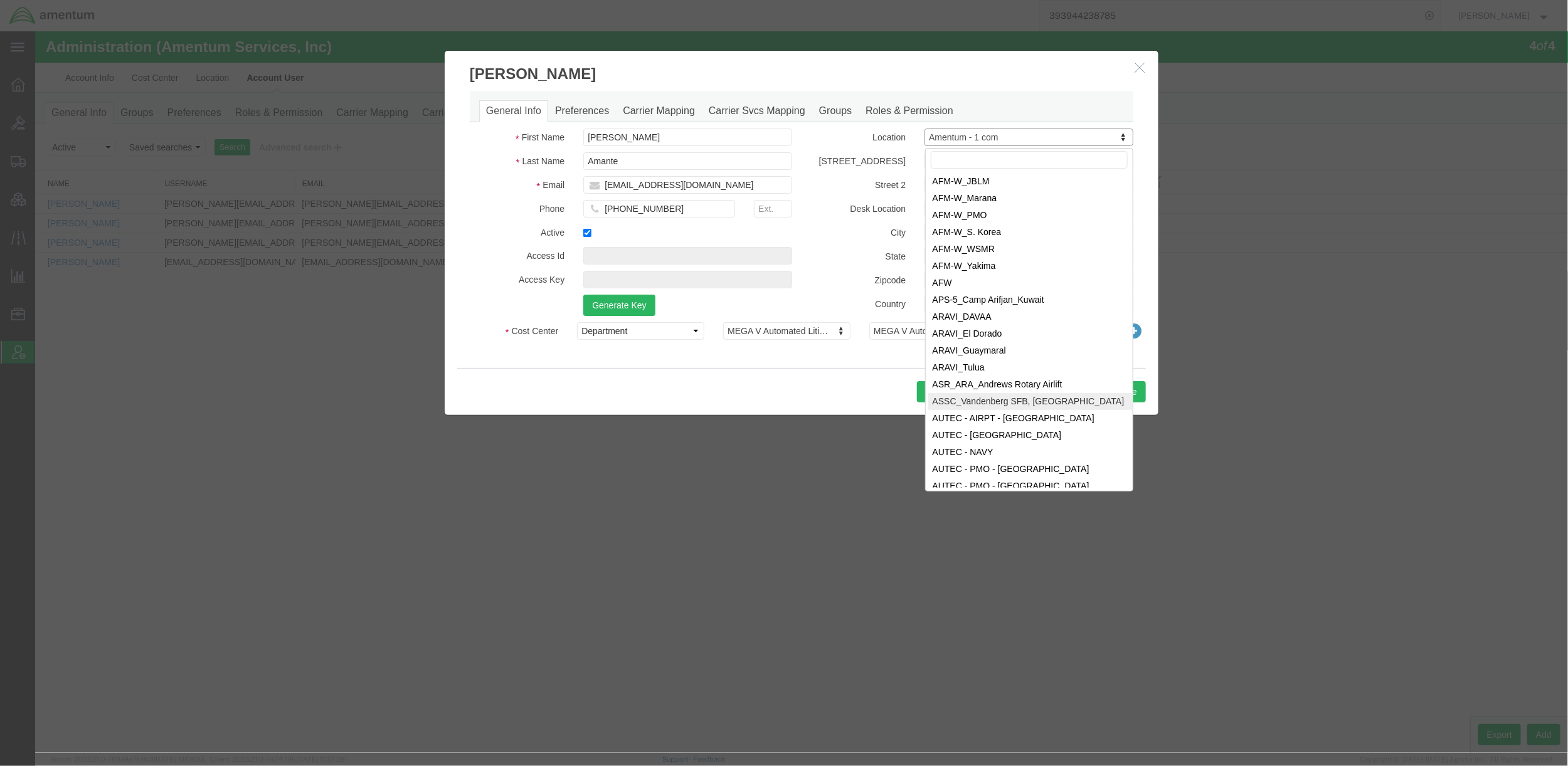
scroll to position [1984, 0]
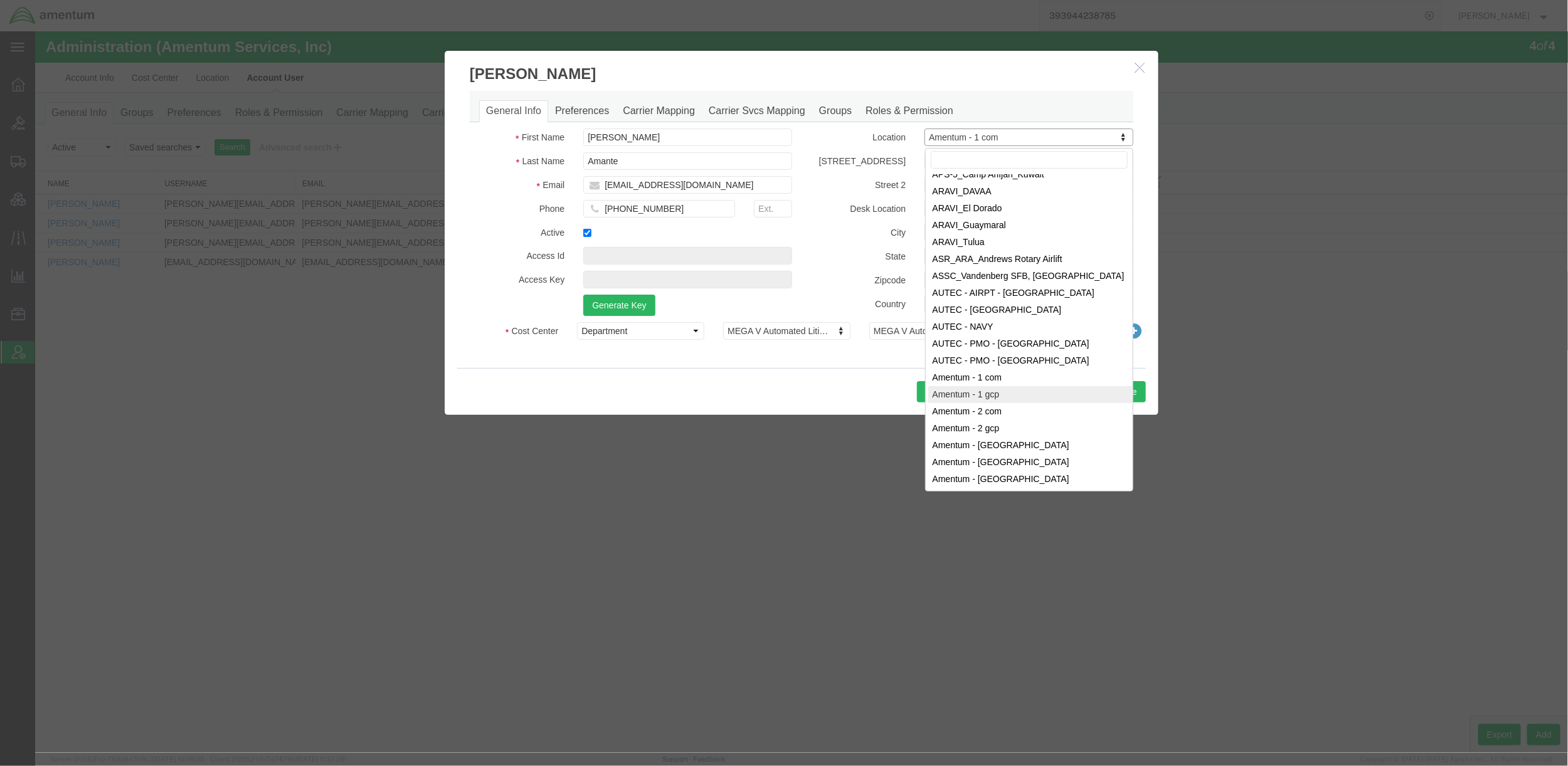
select select "{"locationId":"60352","street1":"13500 Heritage Pkwy","street2":"","oneLineAddr…"
type input "13500 Heritage Pkwy"
type input "Fort Worth"
select select "TX"
type input "76177"
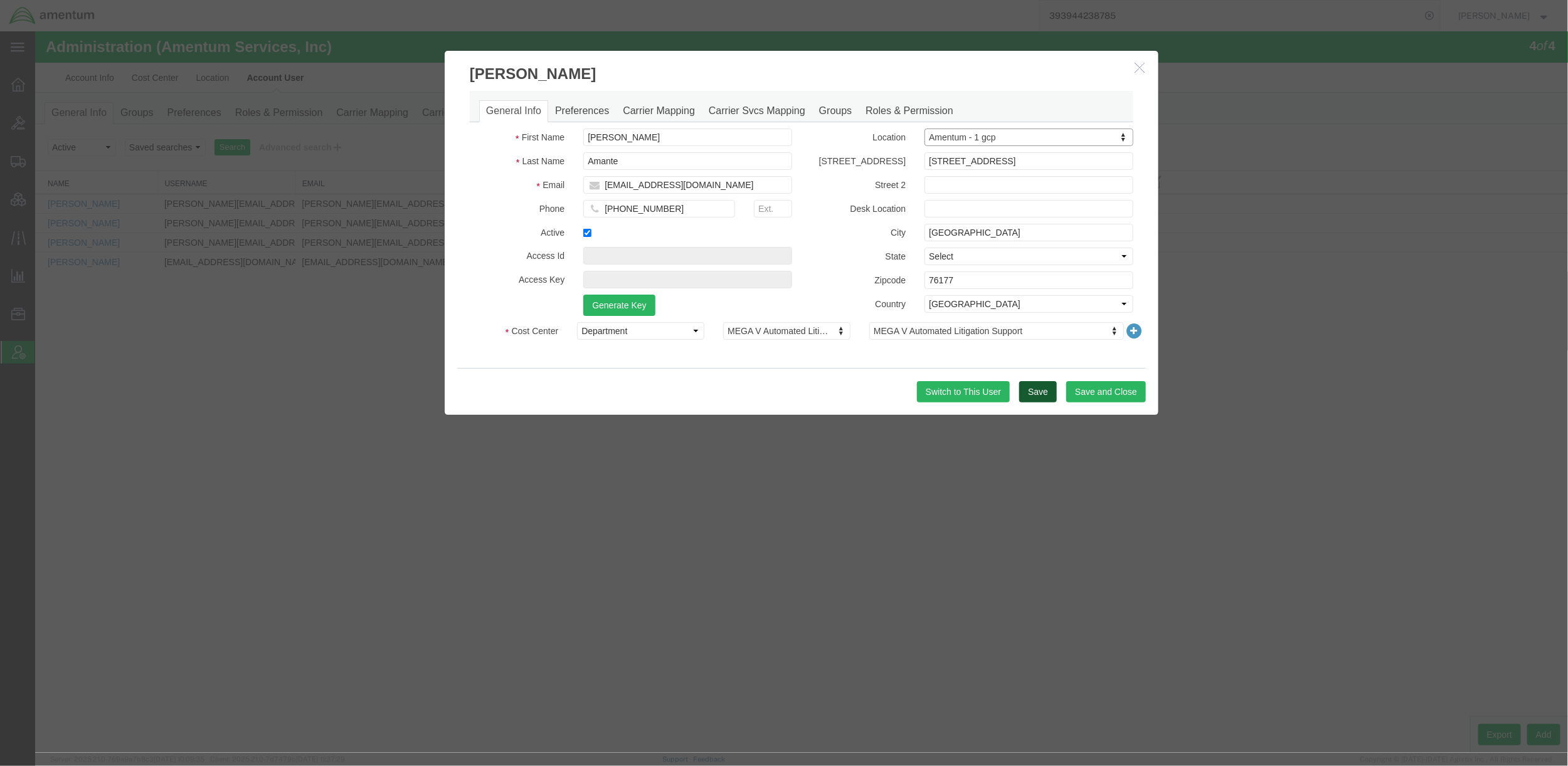
click at [1044, 387] on button "Save" at bounding box center [1038, 391] width 38 height 21
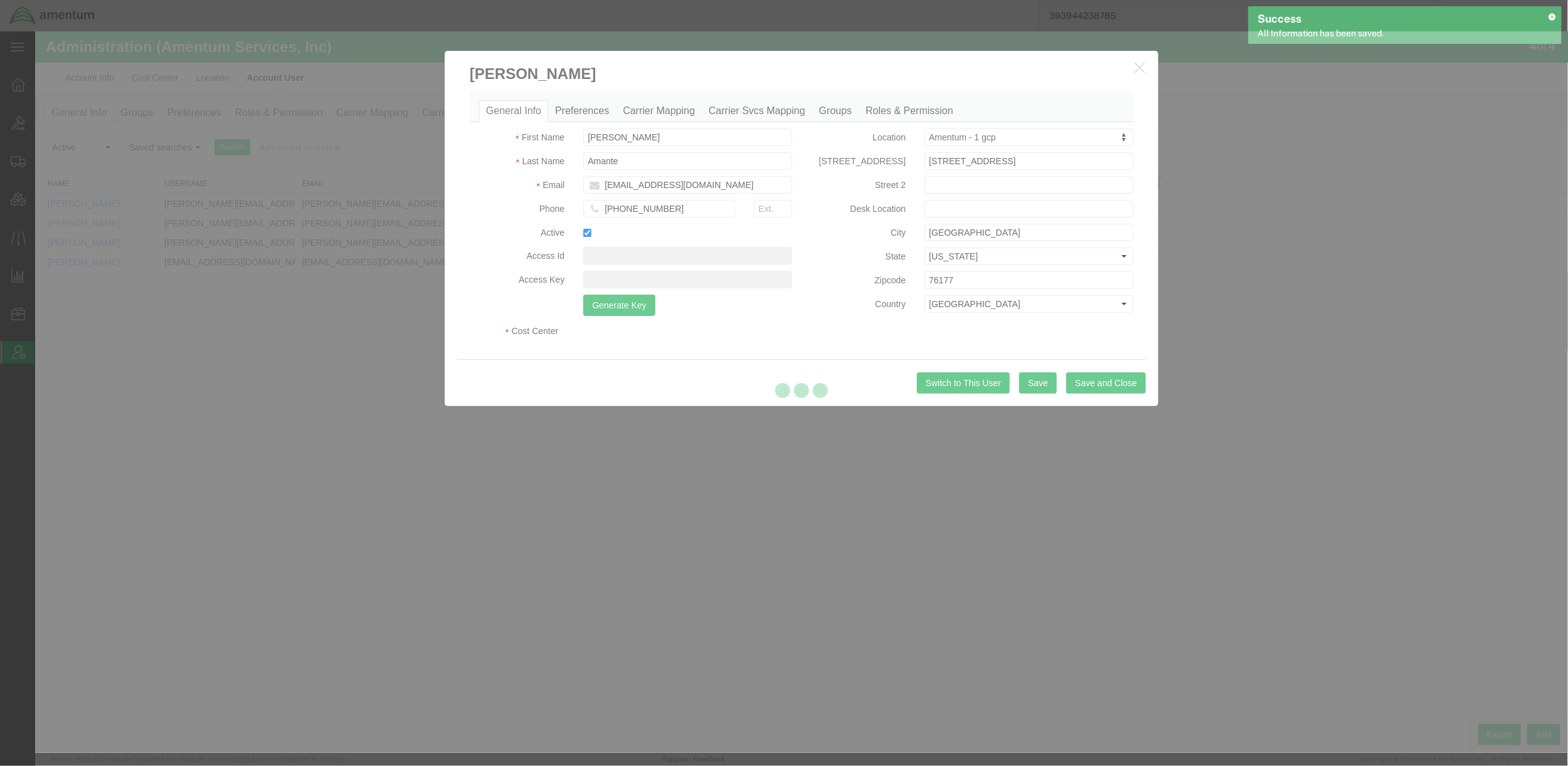
select select "DEPARTMENT"
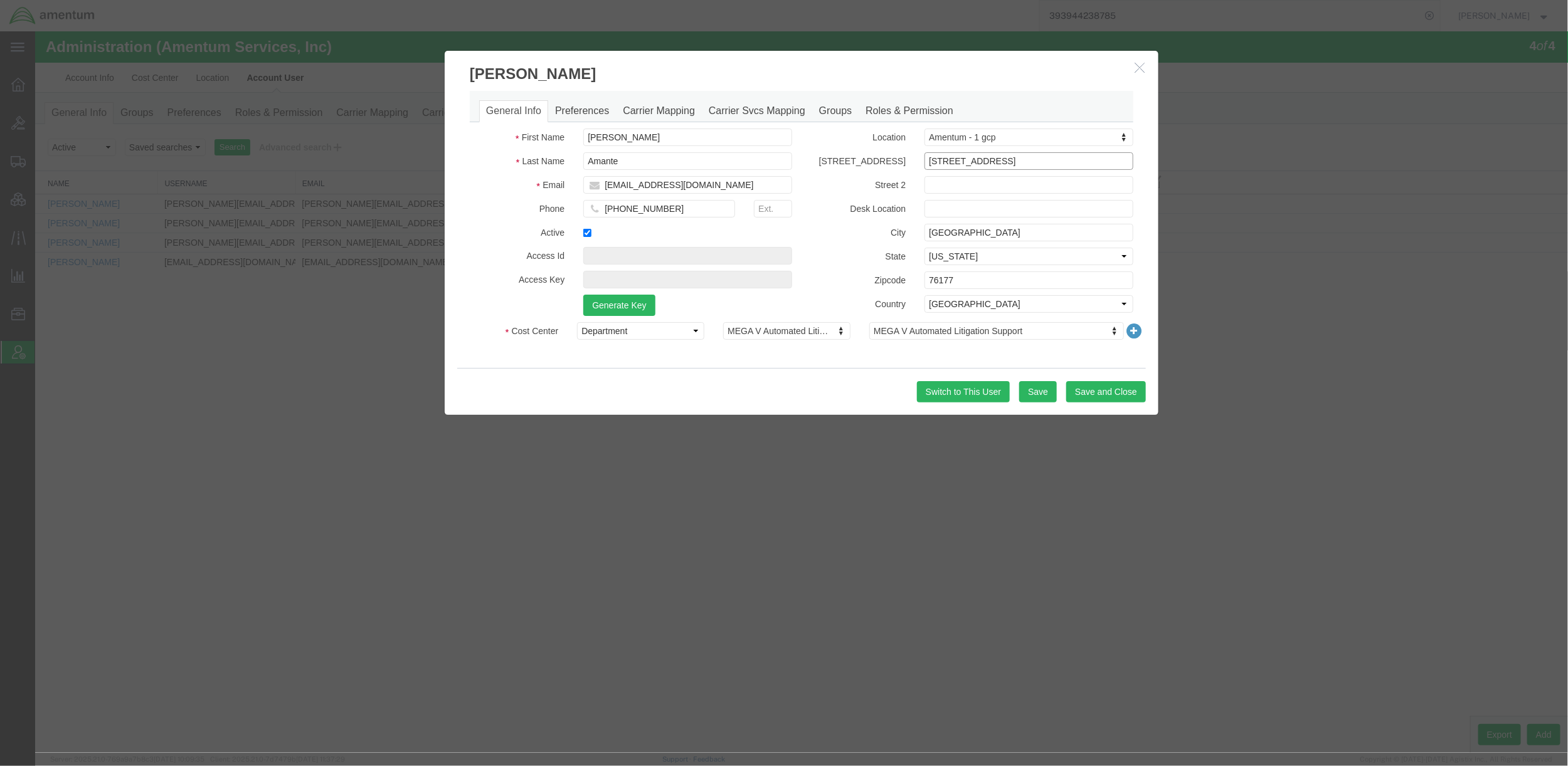
drag, startPoint x: 1060, startPoint y: 165, endPoint x: 654, endPoint y: 128, distance: 407.7
click at [654, 128] on div "General Info Preferences Carrier Mapping Carrier Svcs Mapping Groups Roles & Pe…" at bounding box center [801, 221] width 663 height 261
select select "AL"
select select
click at [1050, 389] on button "Save" at bounding box center [1038, 391] width 38 height 21
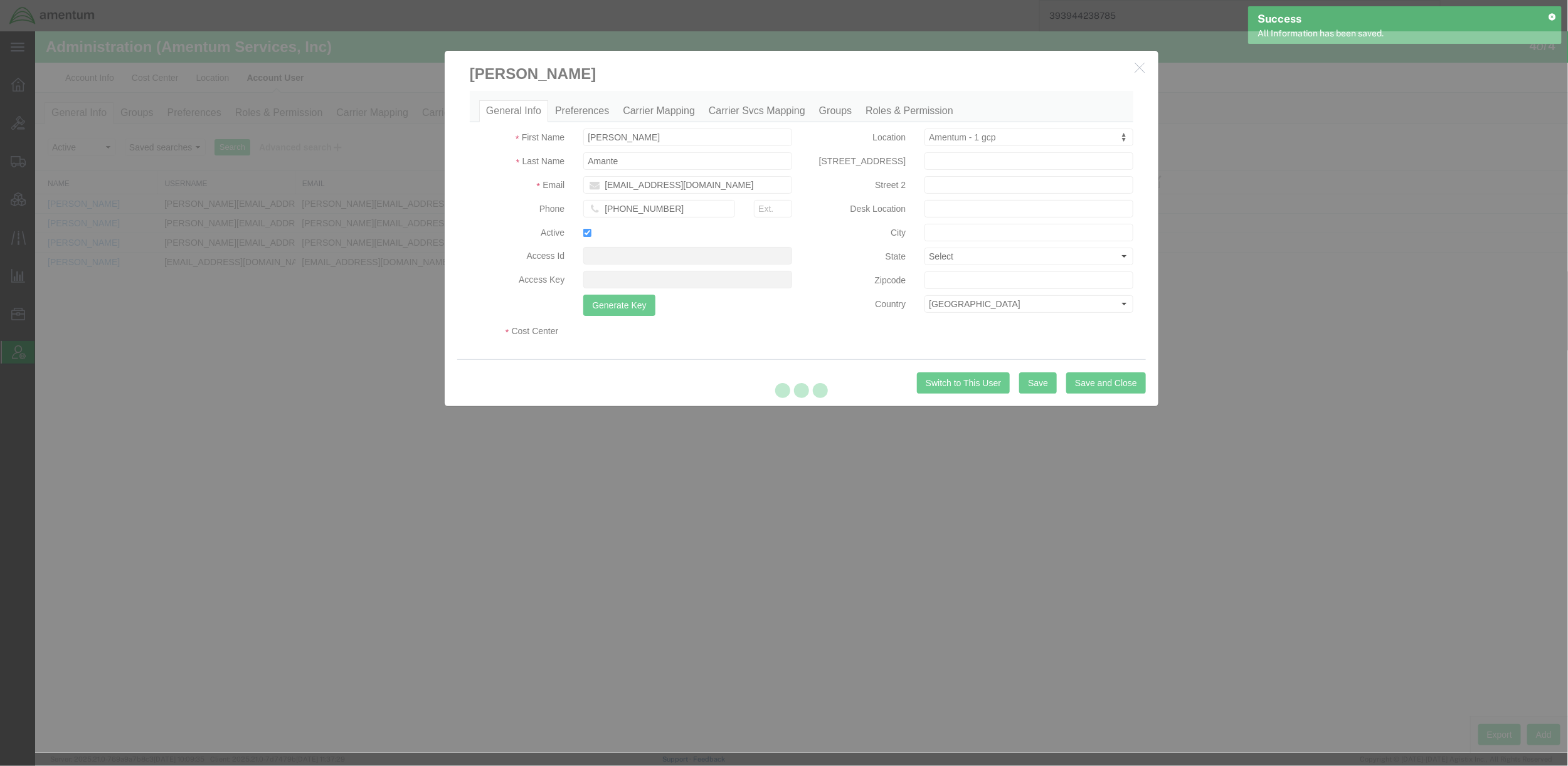
select select "DEPARTMENT"
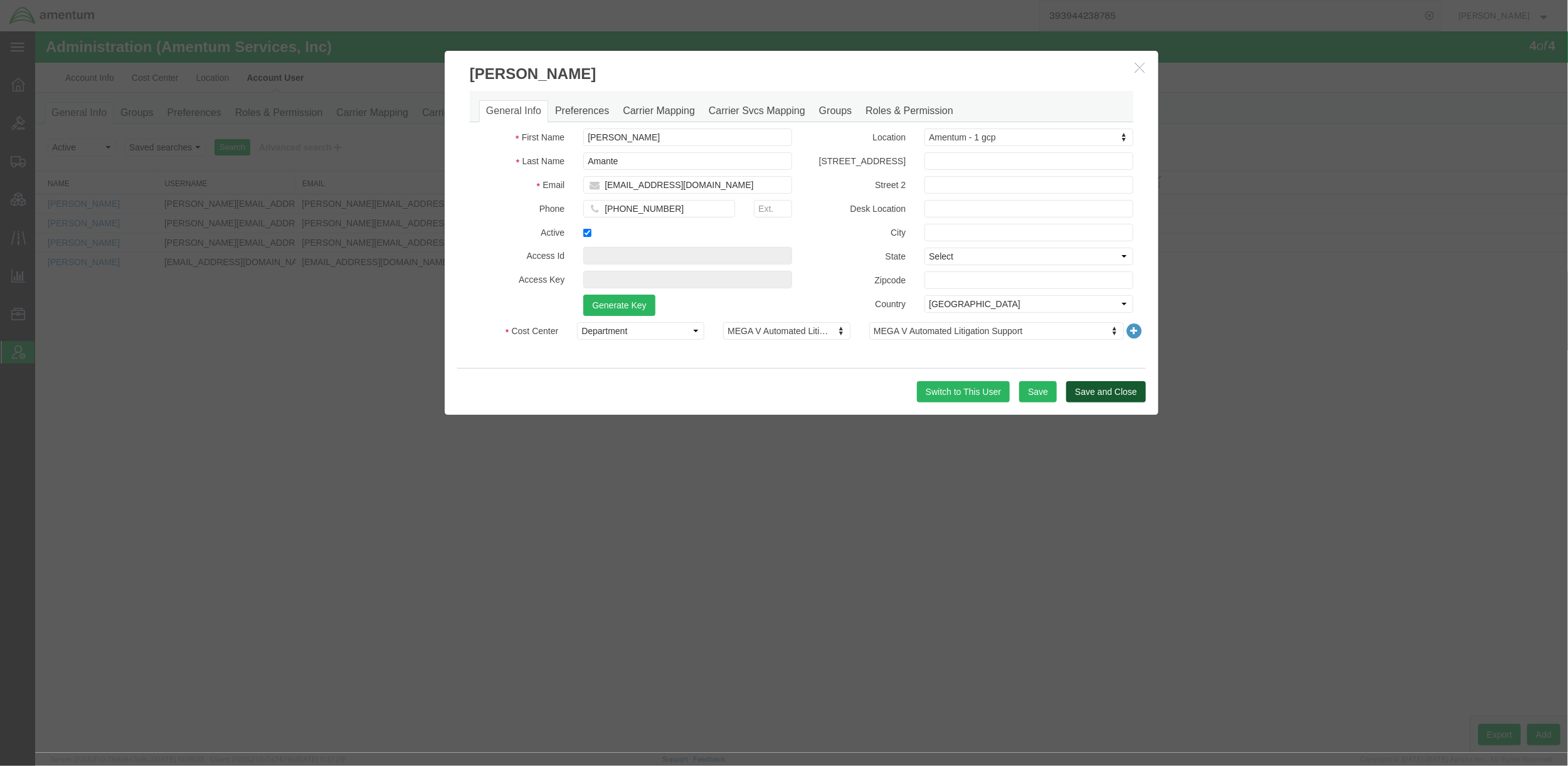
click at [1130, 395] on button "Save and Close" at bounding box center [1106, 391] width 80 height 21
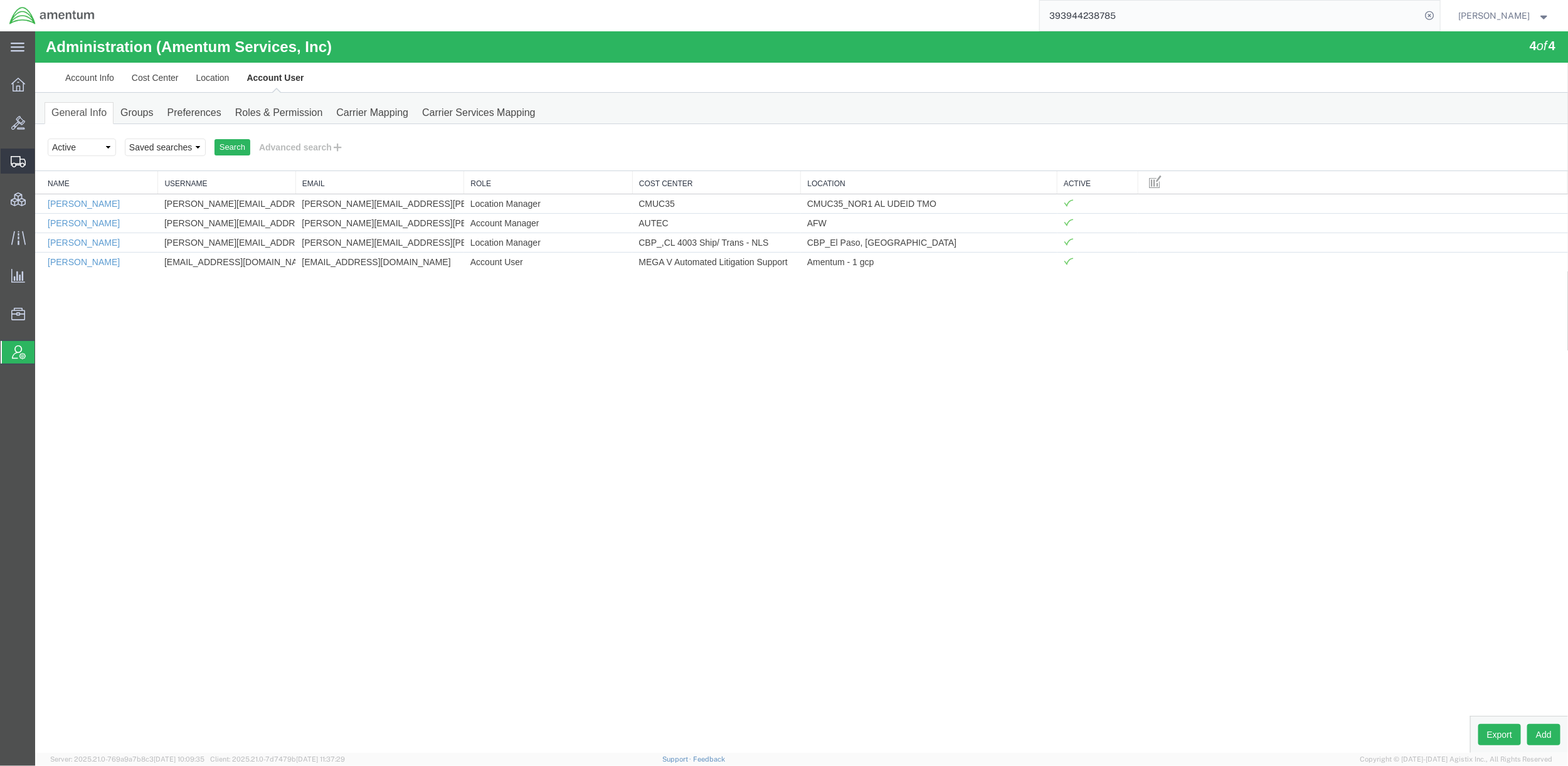
click at [43, 165] on span "Shipments" at bounding box center [39, 161] width 9 height 25
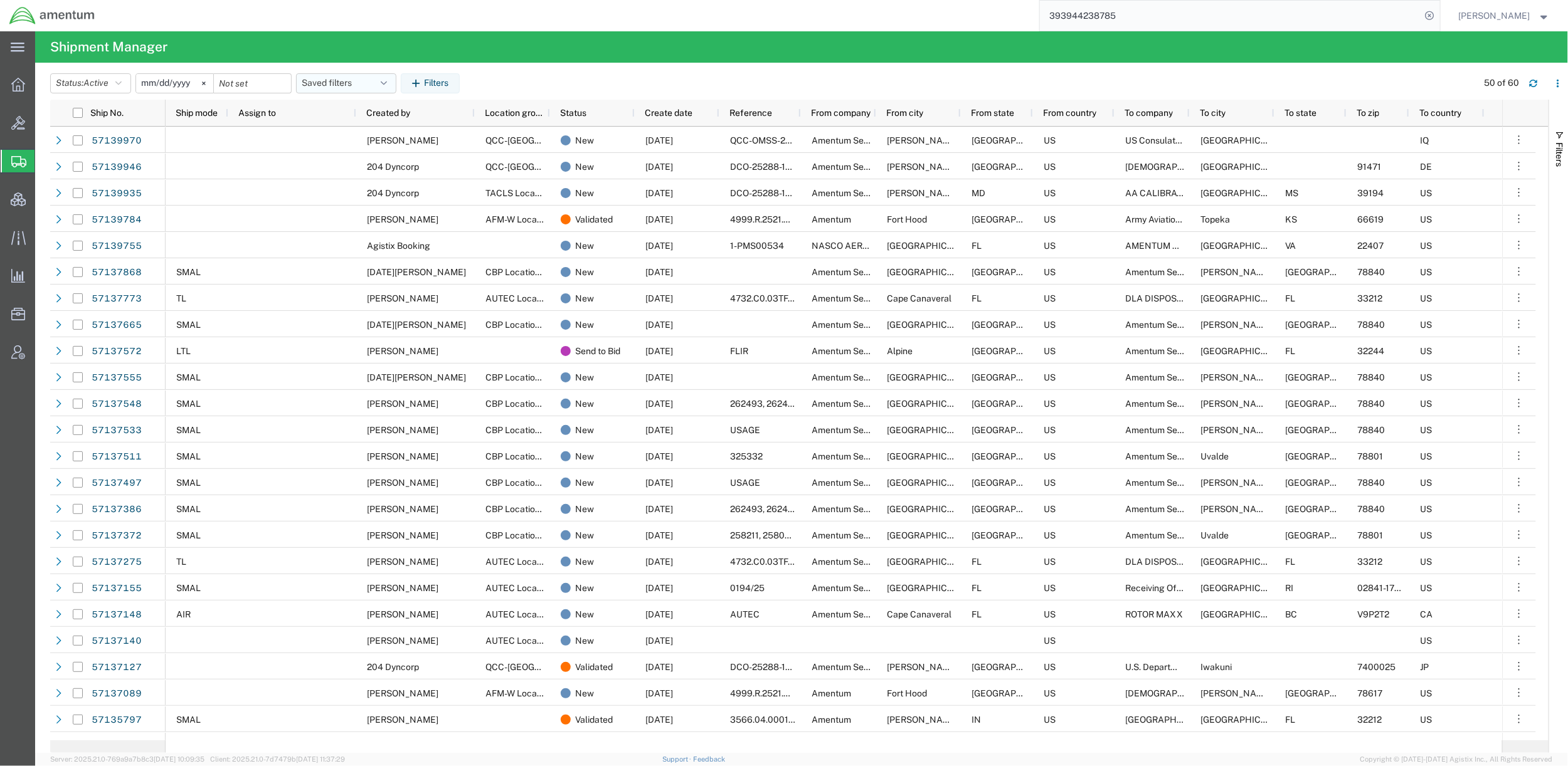
click at [372, 83] on button "Saved filters" at bounding box center [346, 83] width 100 height 20
click at [373, 164] on span "Active DCI shipments" at bounding box center [380, 161] width 164 height 23
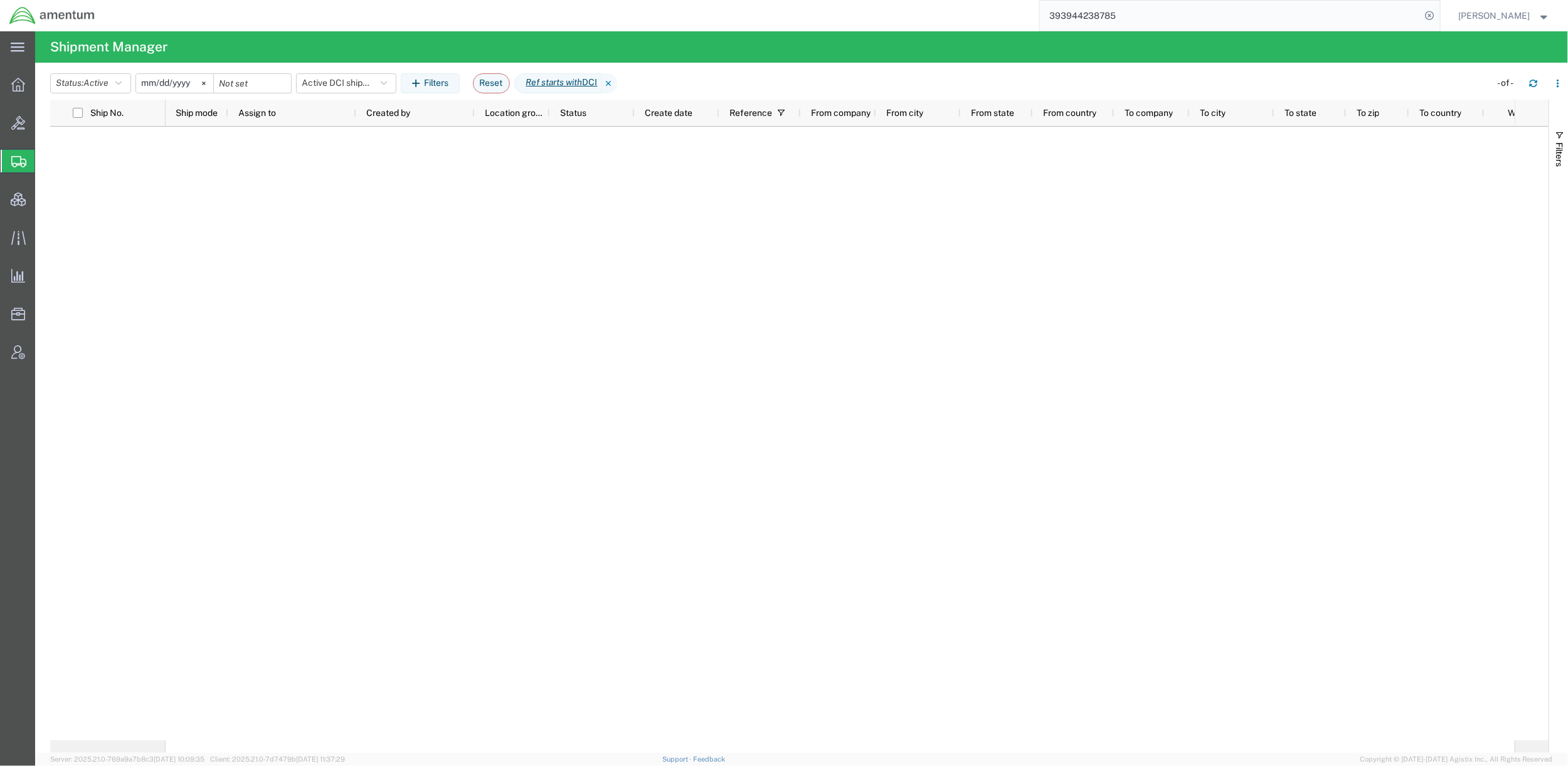
click at [617, 79] on icon at bounding box center [609, 83] width 15 height 20
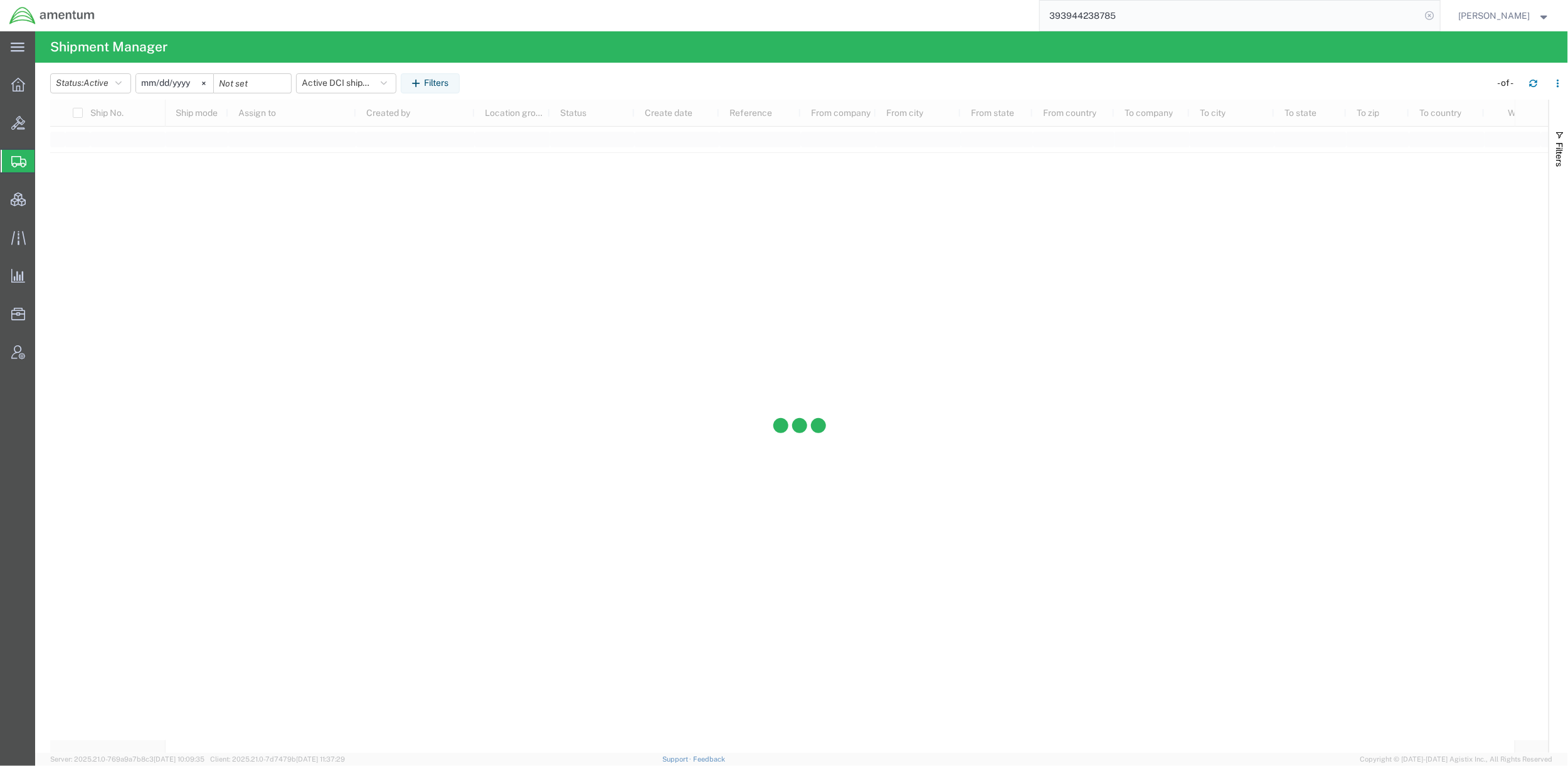
click at [1423, 14] on icon at bounding box center [1430, 15] width 18 height 18
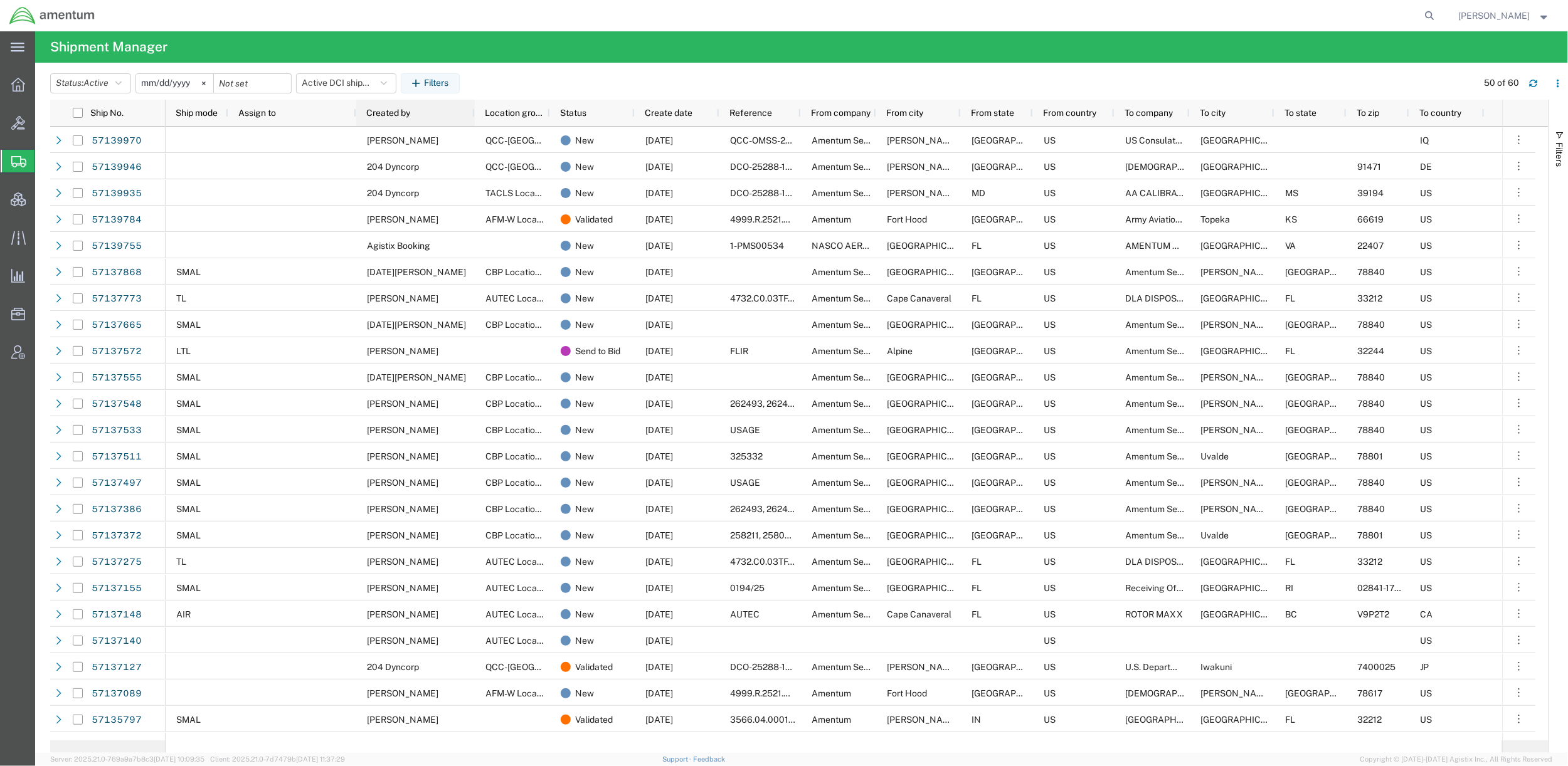
click at [411, 114] on div "Created by" at bounding box center [418, 113] width 104 height 20
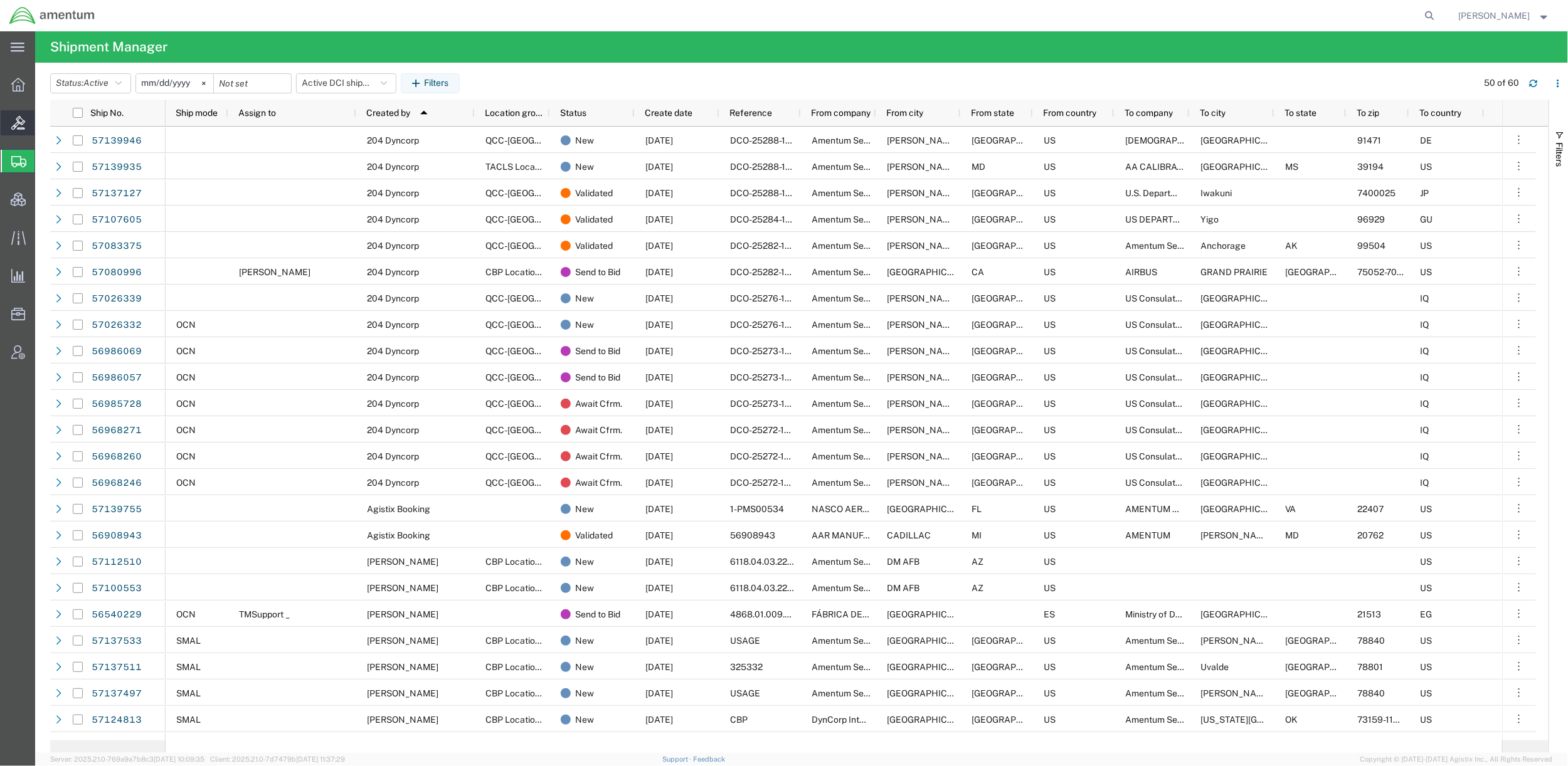
click at [43, 123] on span "Bids" at bounding box center [39, 123] width 9 height 25
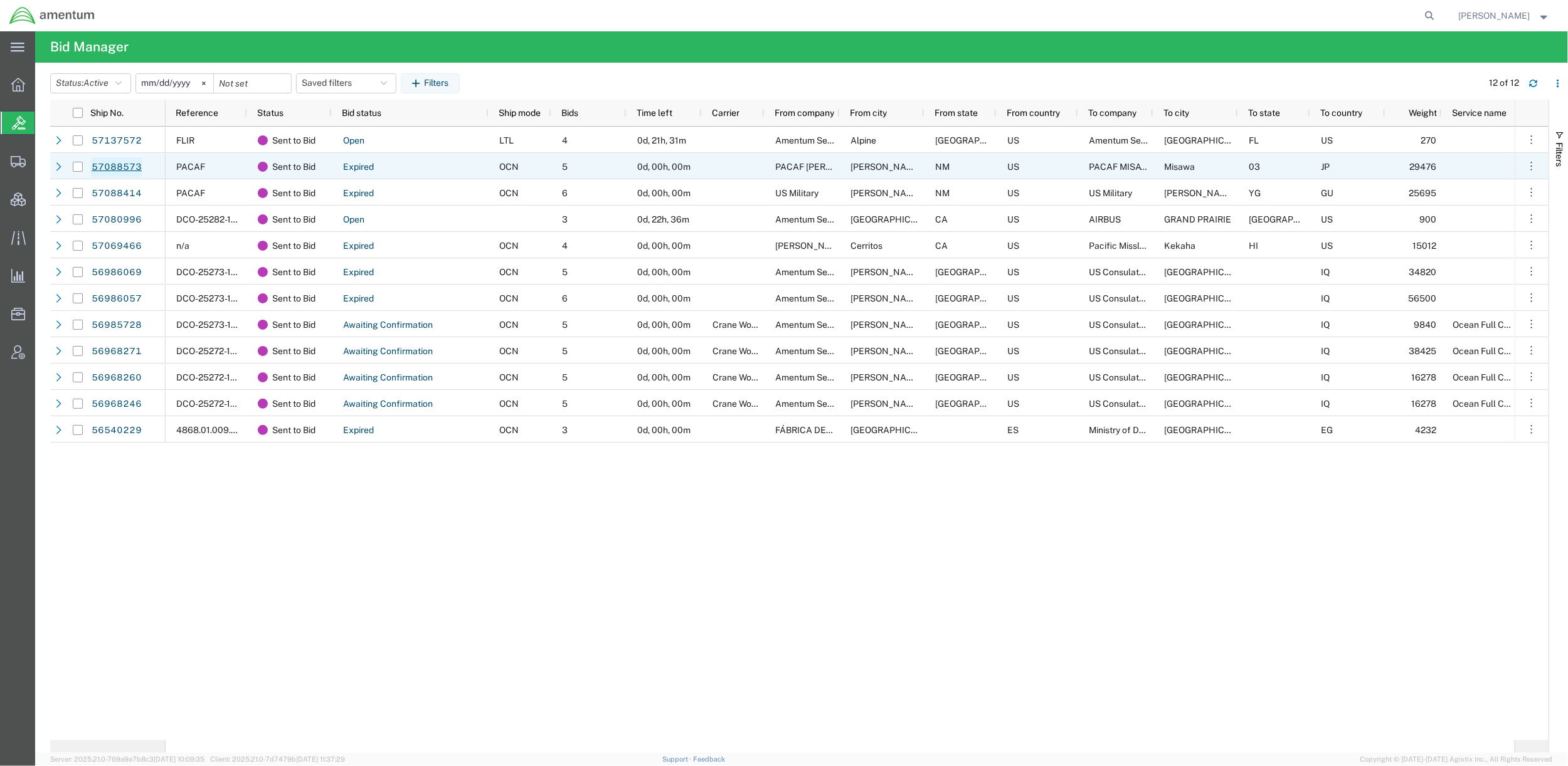
click at [116, 166] on link "57088573" at bounding box center [116, 167] width 51 height 20
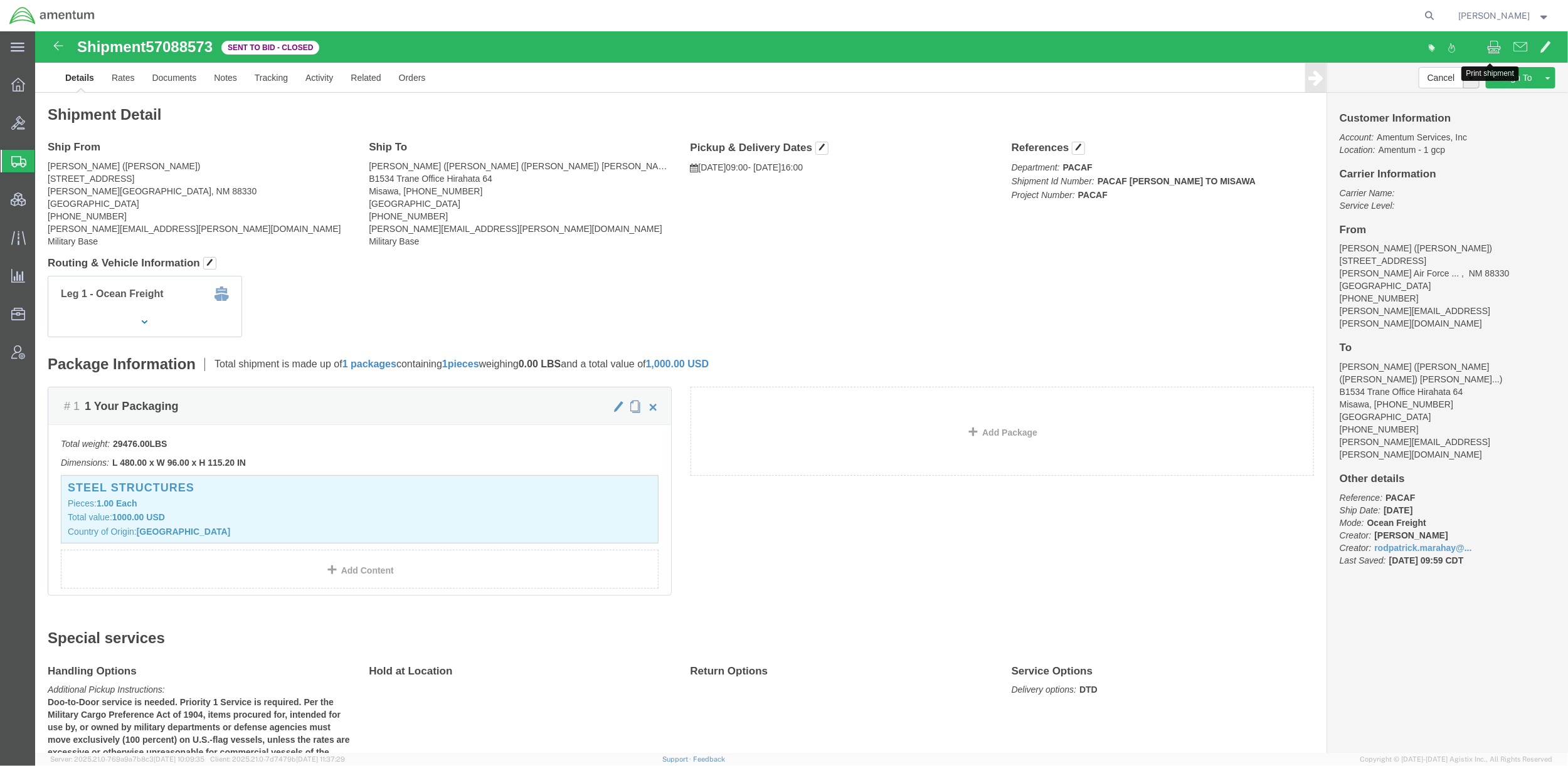
click span
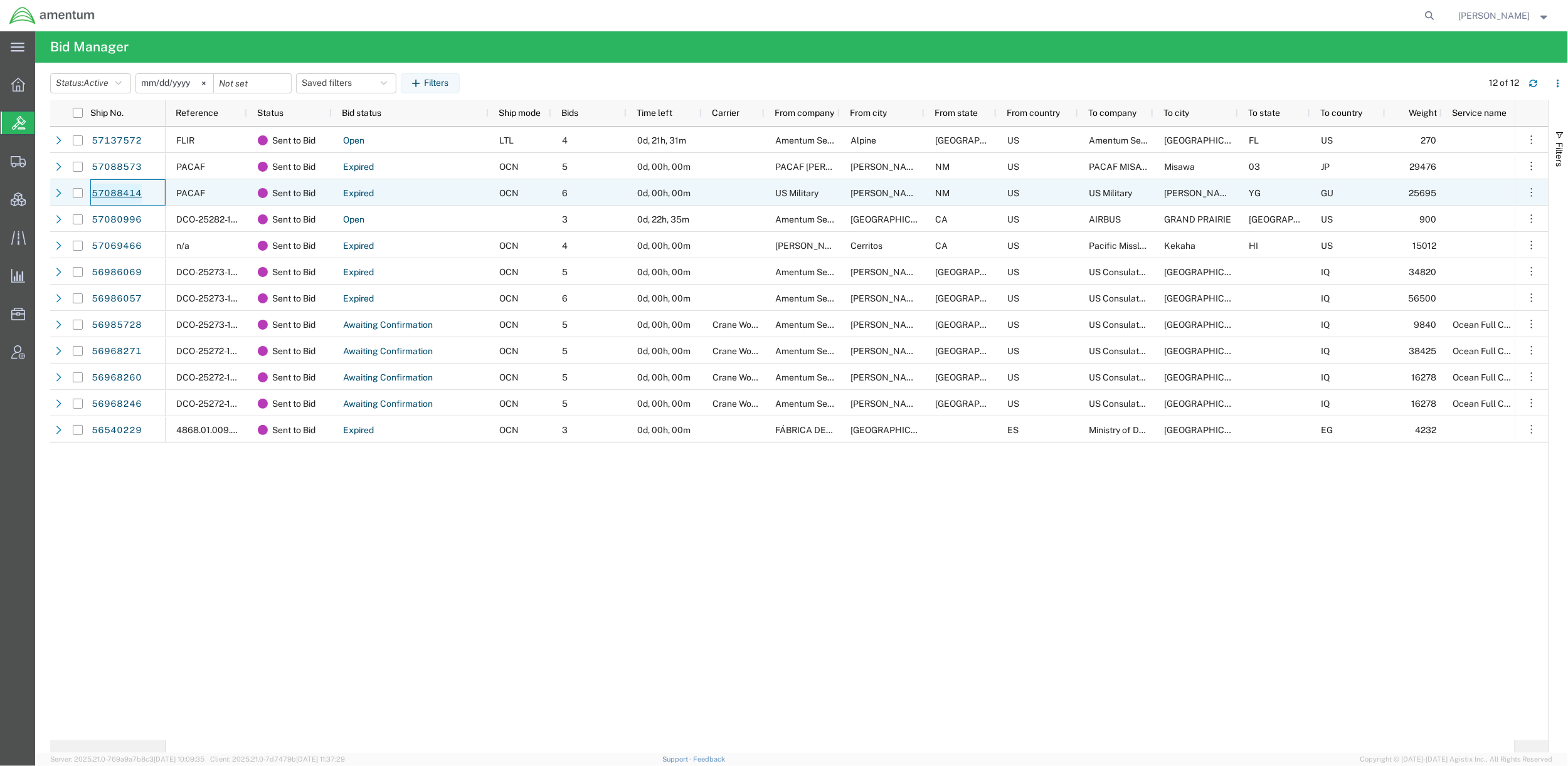
click at [114, 193] on link "57088414" at bounding box center [116, 193] width 51 height 20
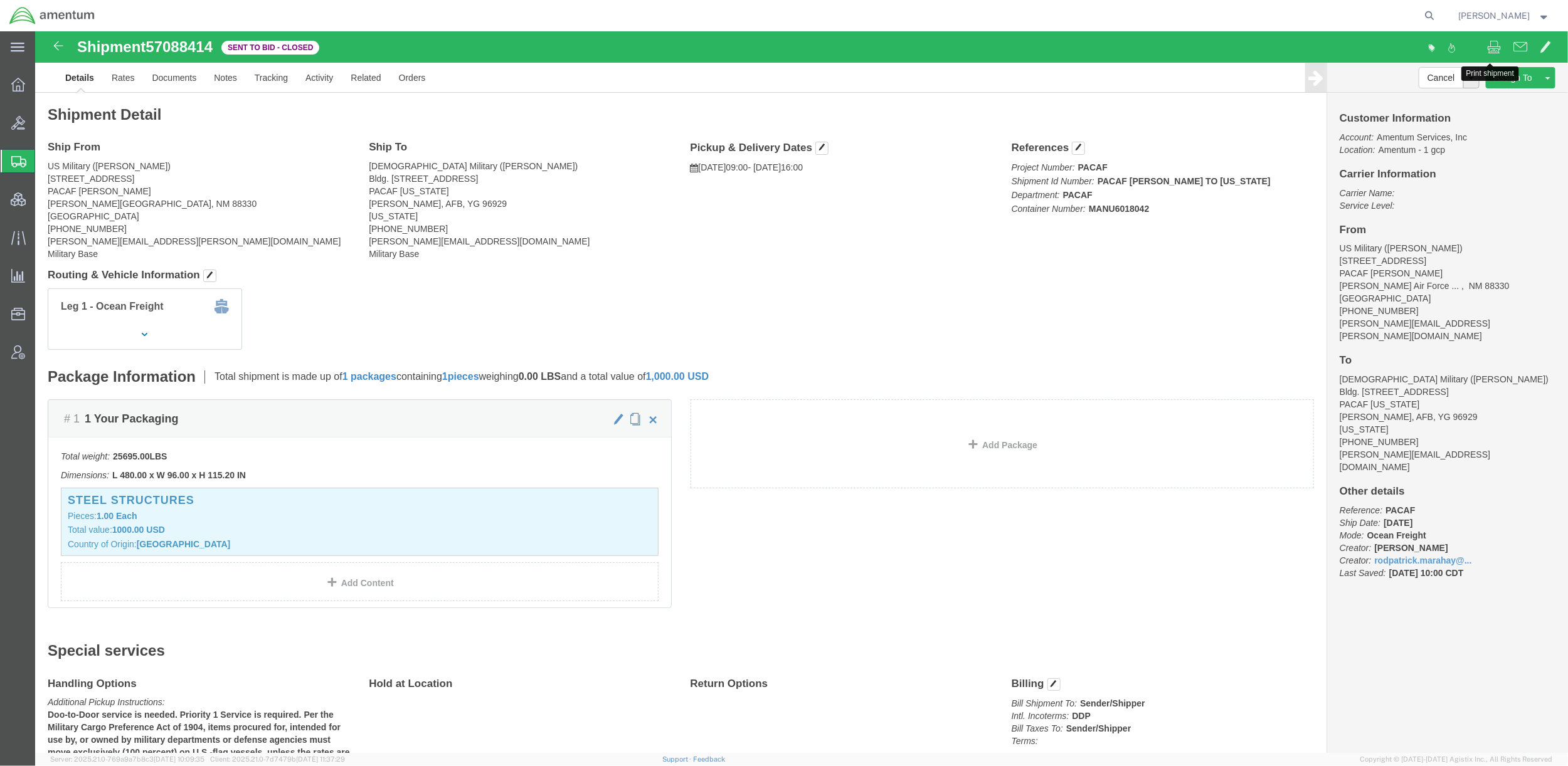
drag, startPoint x: 1489, startPoint y: 50, endPoint x: 1452, endPoint y: 16, distance: 50.2
click span
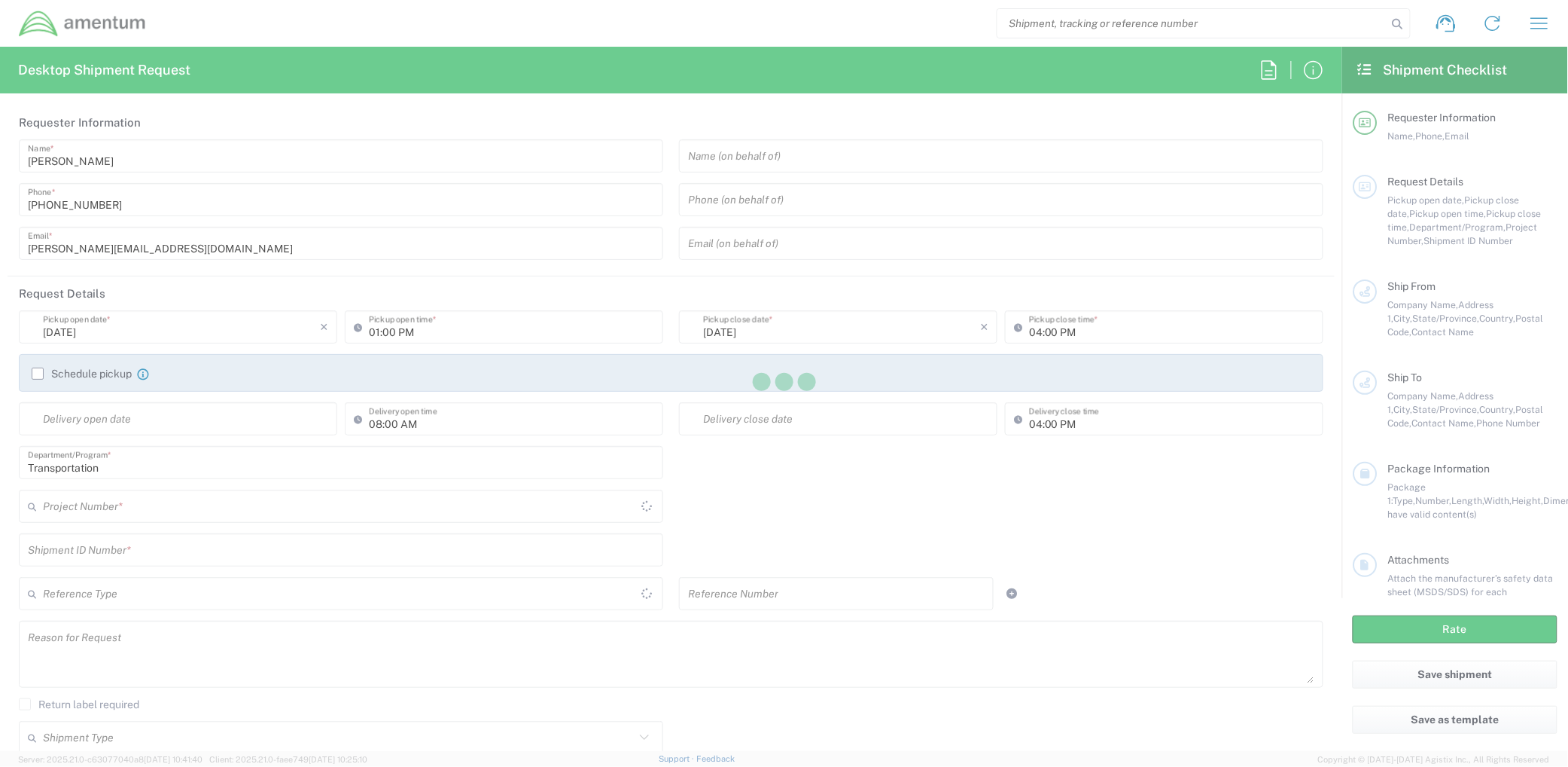
type input "[GEOGRAPHIC_DATA]"
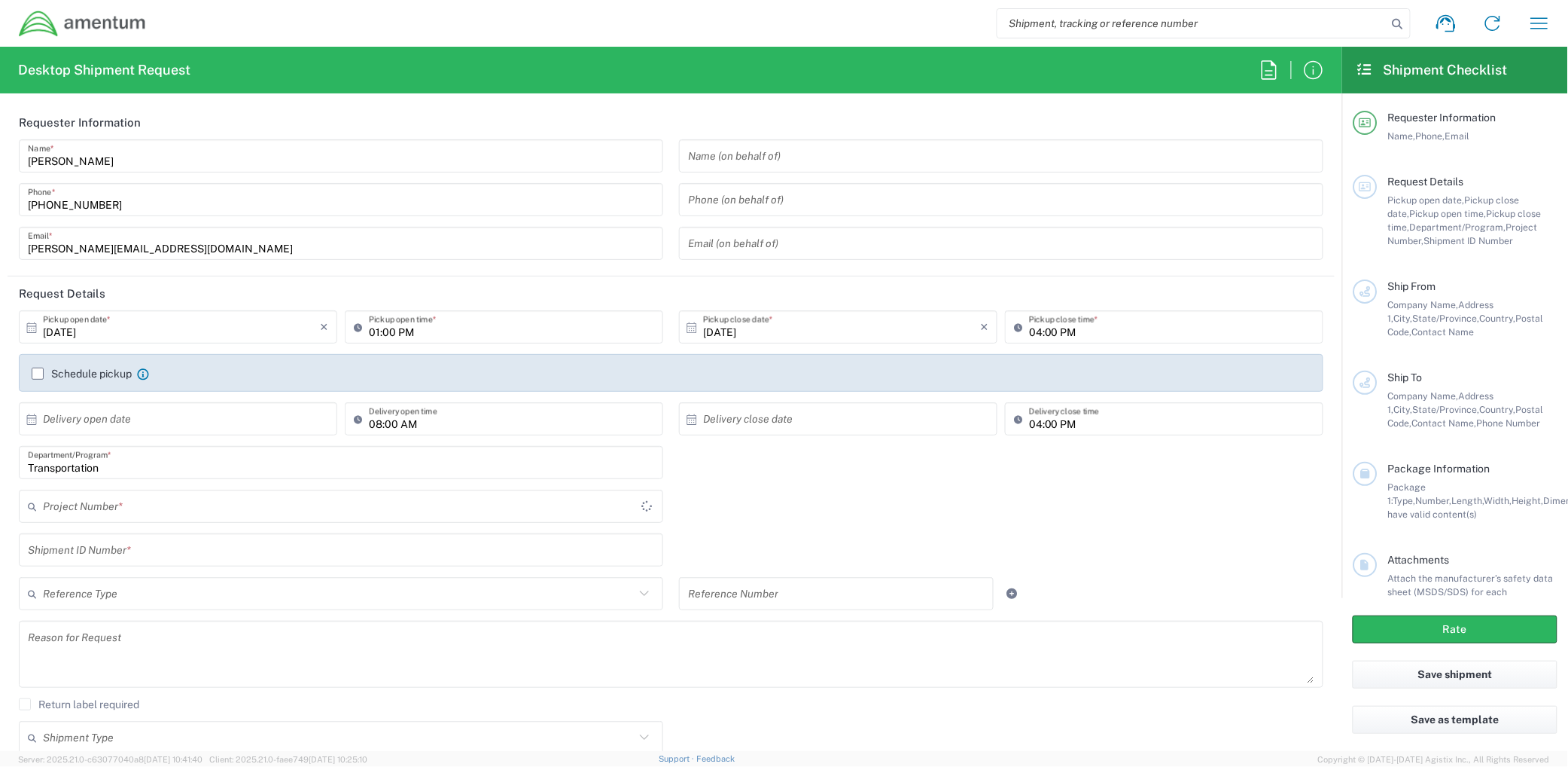
type input "001"
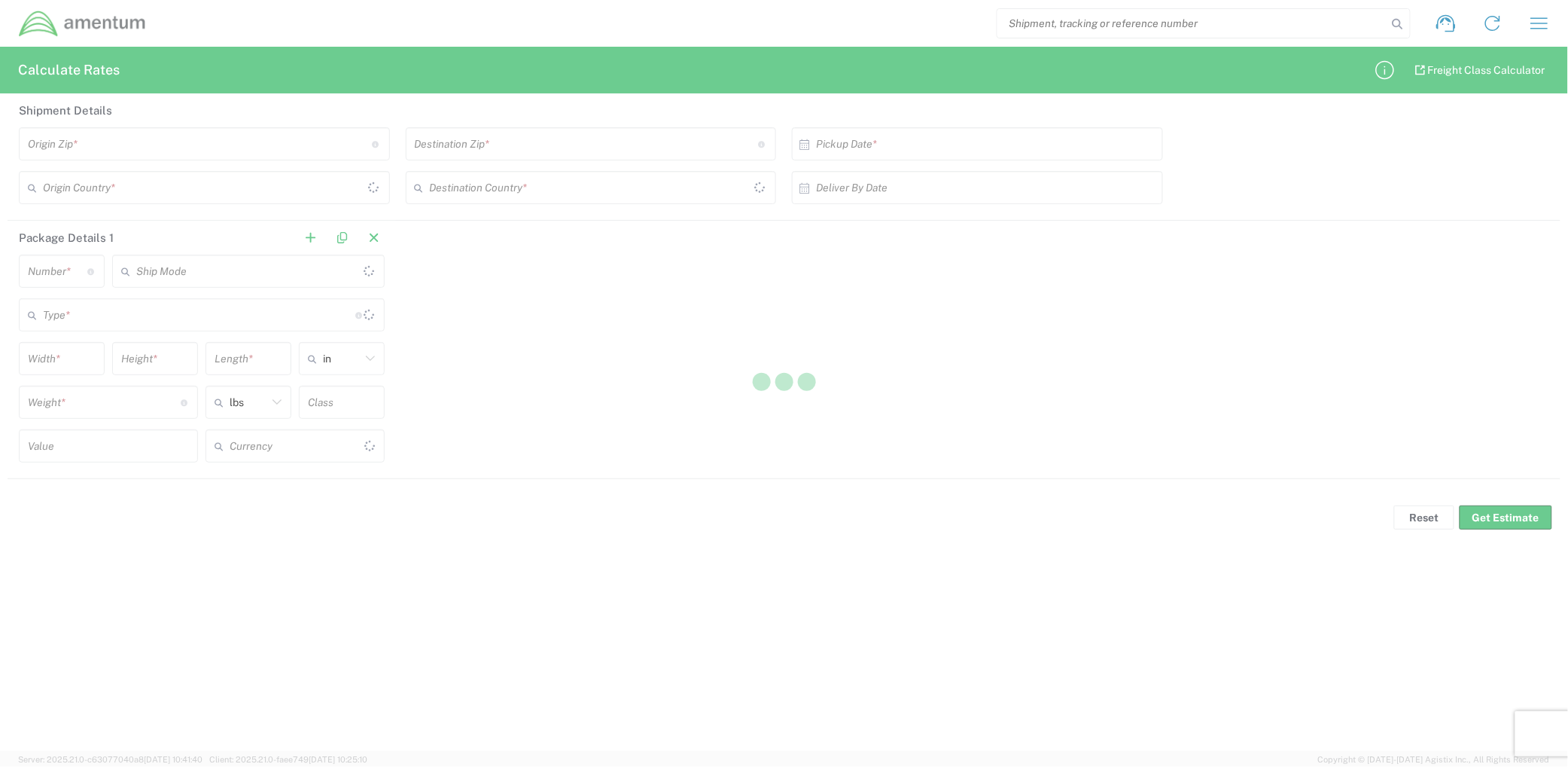
type input "US Dollar"
type input "[GEOGRAPHIC_DATA]"
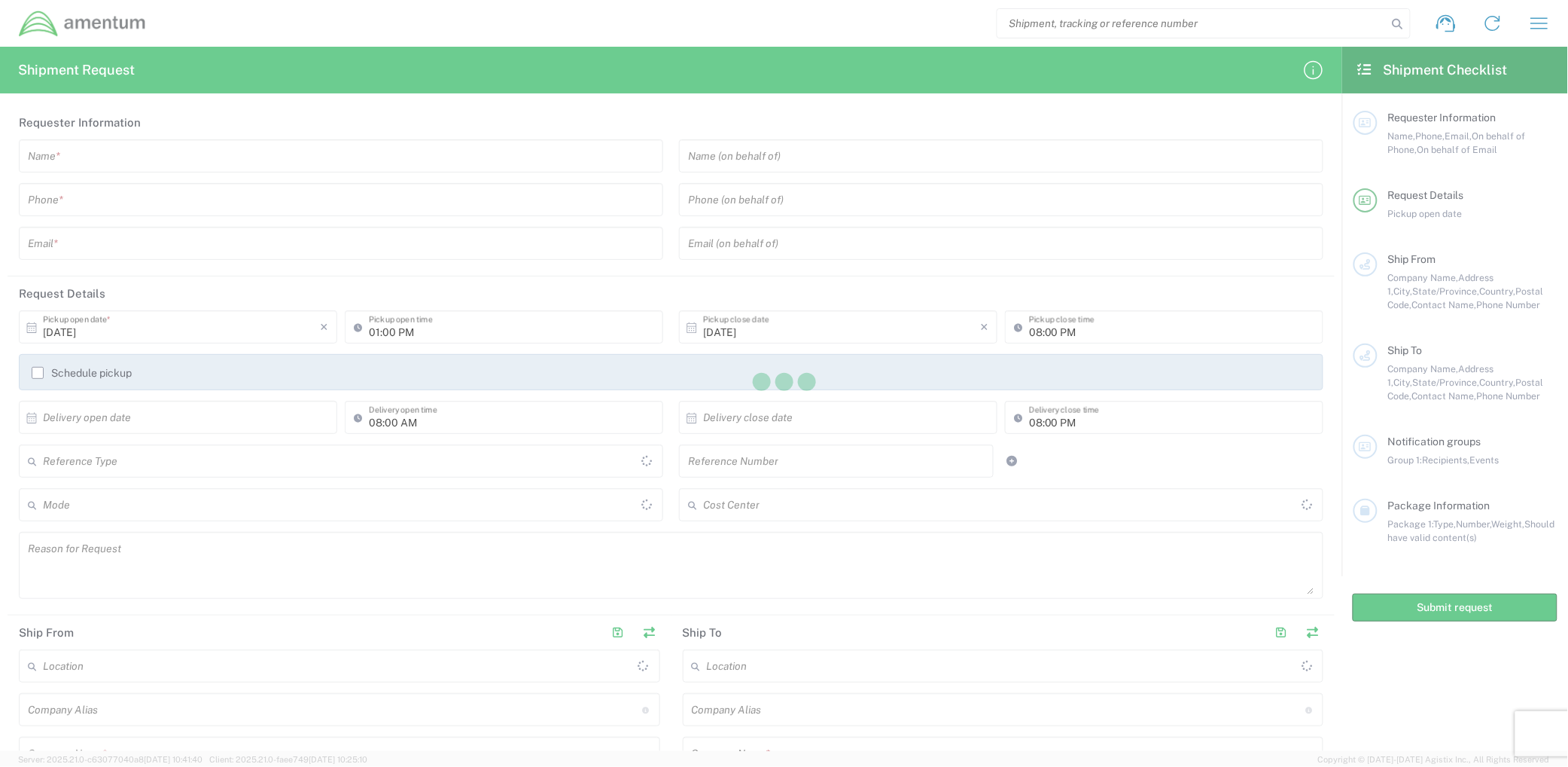
type input "[GEOGRAPHIC_DATA]"
